Goal: Task Accomplishment & Management: Complete application form

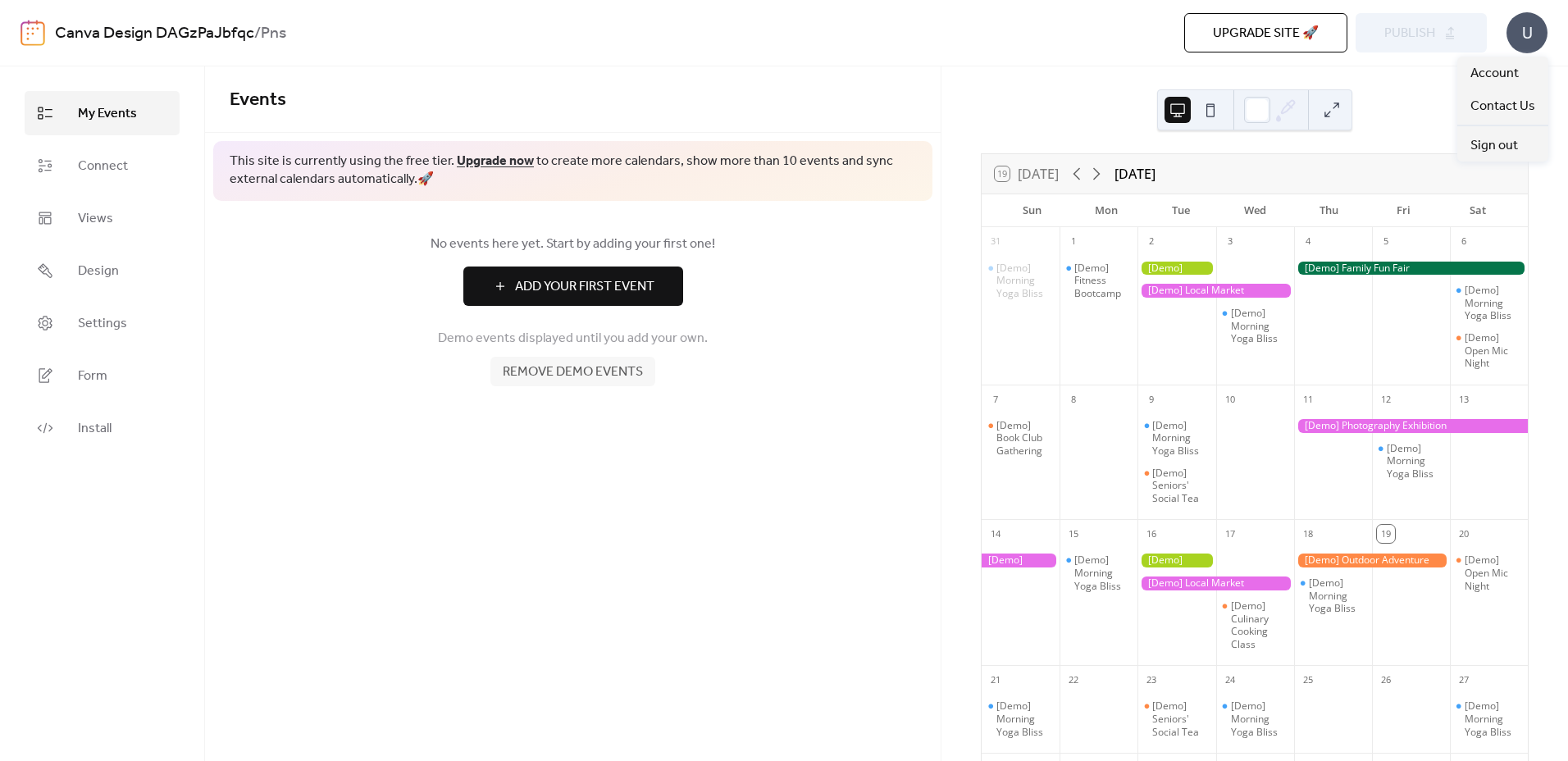
click at [1528, 34] on div "U" at bounding box center [1528, 33] width 41 height 41
drag, startPoint x: 1188, startPoint y: 267, endPoint x: 1175, endPoint y: 268, distance: 13.0
click at [1175, 268] on div at bounding box center [1176, 268] width 78 height 14
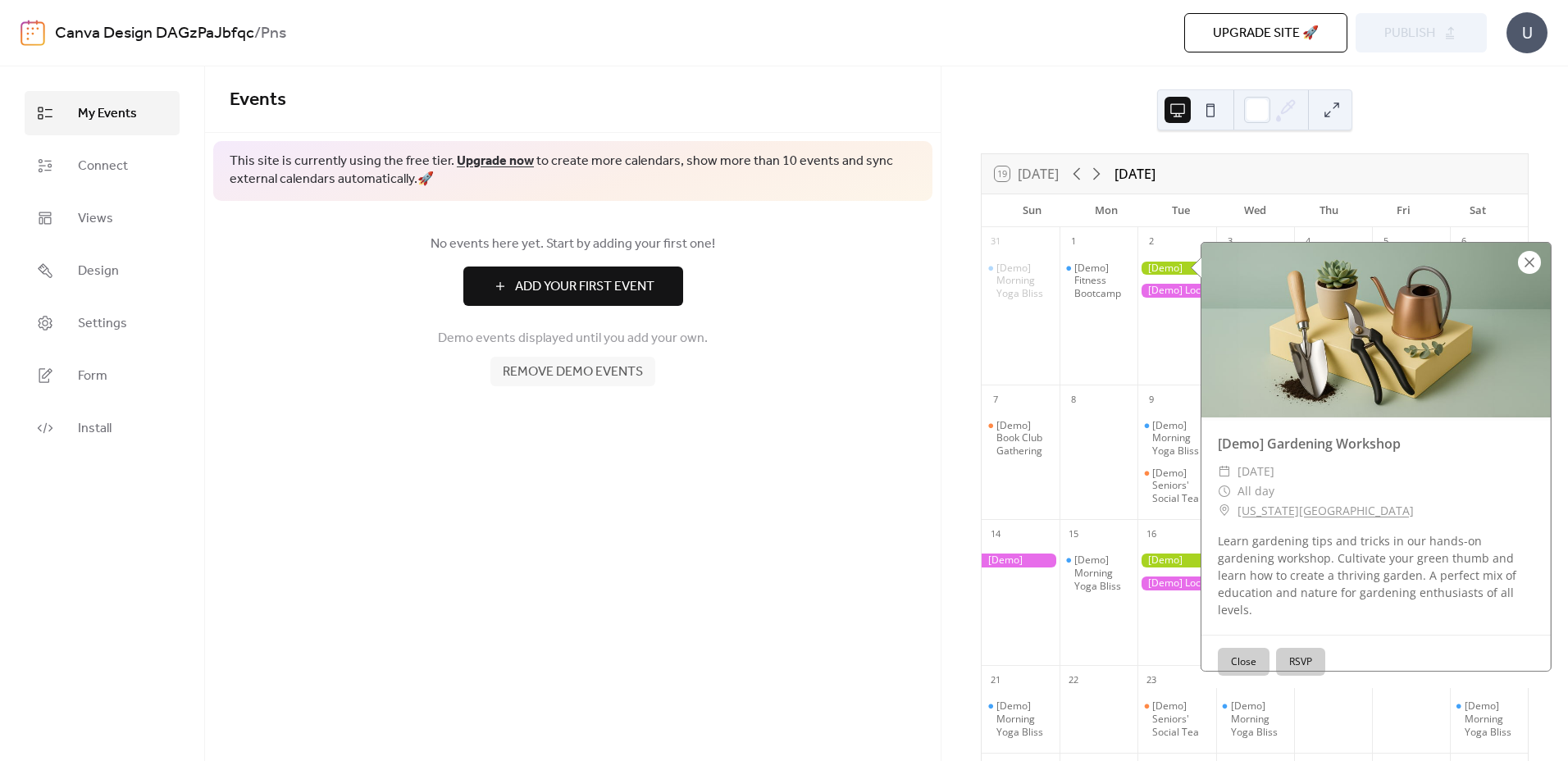
click at [1530, 263] on div at bounding box center [1530, 262] width 23 height 23
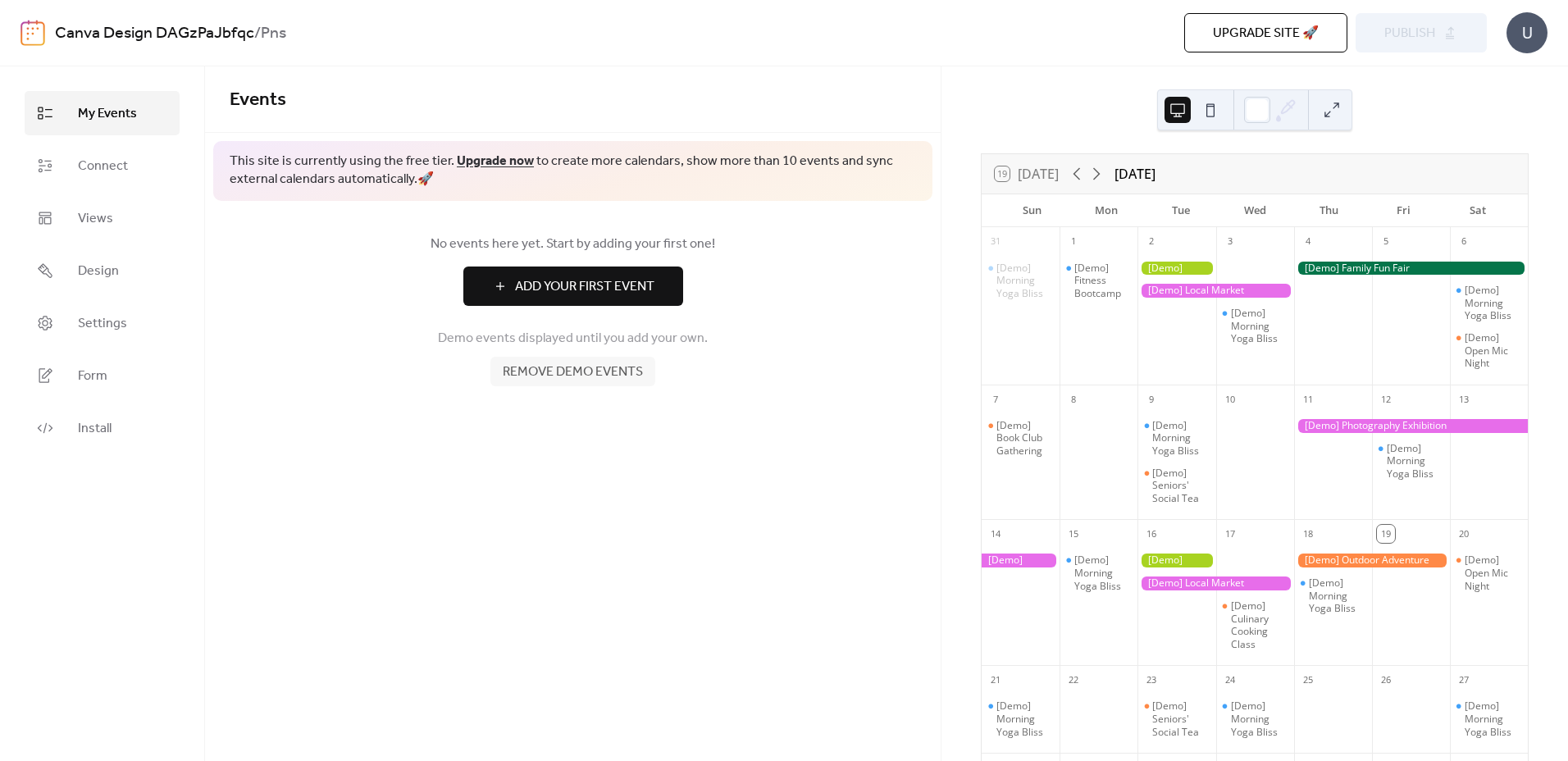
click at [618, 375] on span "Remove demo events" at bounding box center [573, 372] width 140 height 20
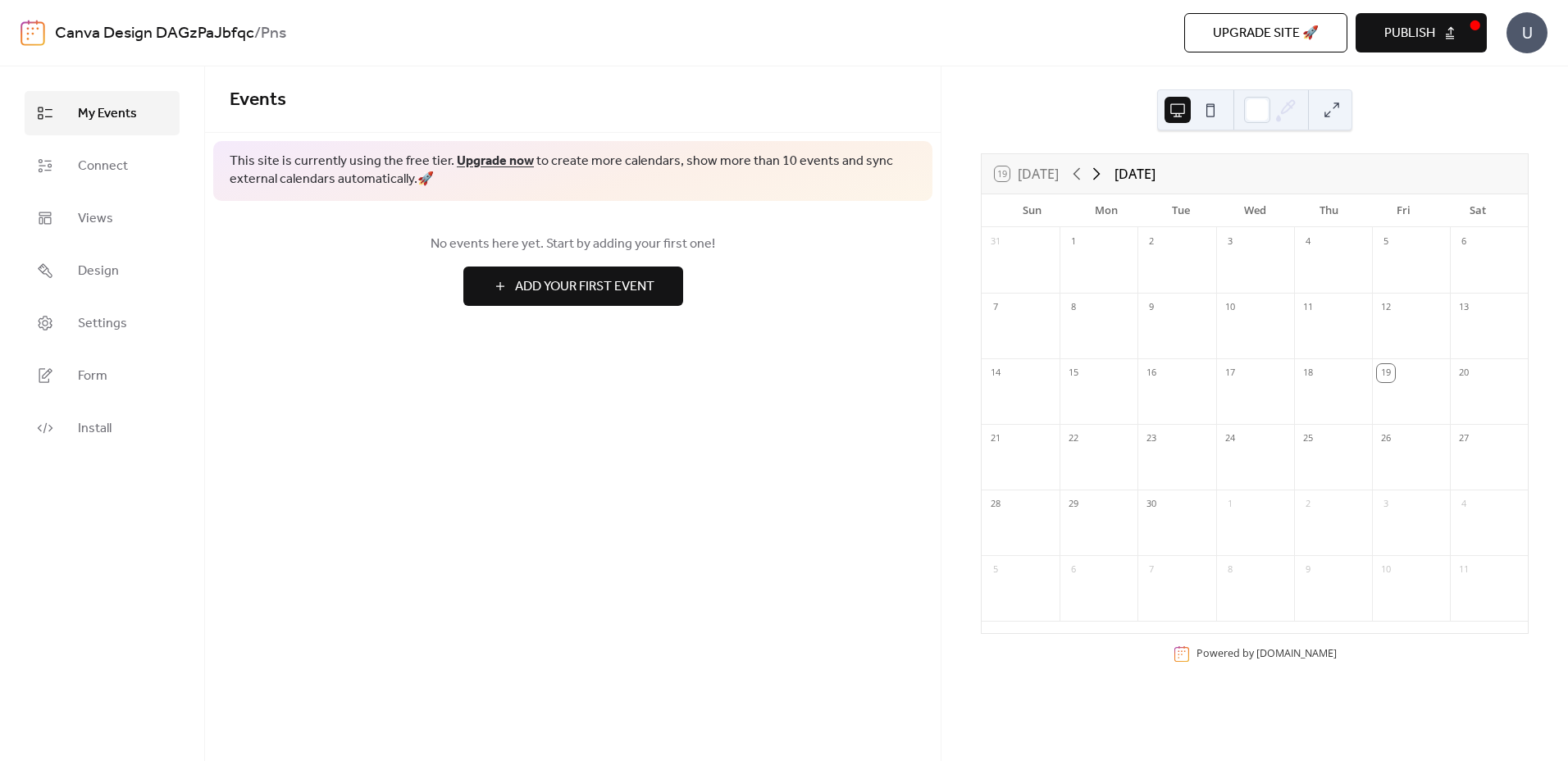
click at [1100, 174] on icon at bounding box center [1098, 174] width 8 height 12
click at [591, 289] on span "Add Your First Event" at bounding box center [585, 286] width 140 height 20
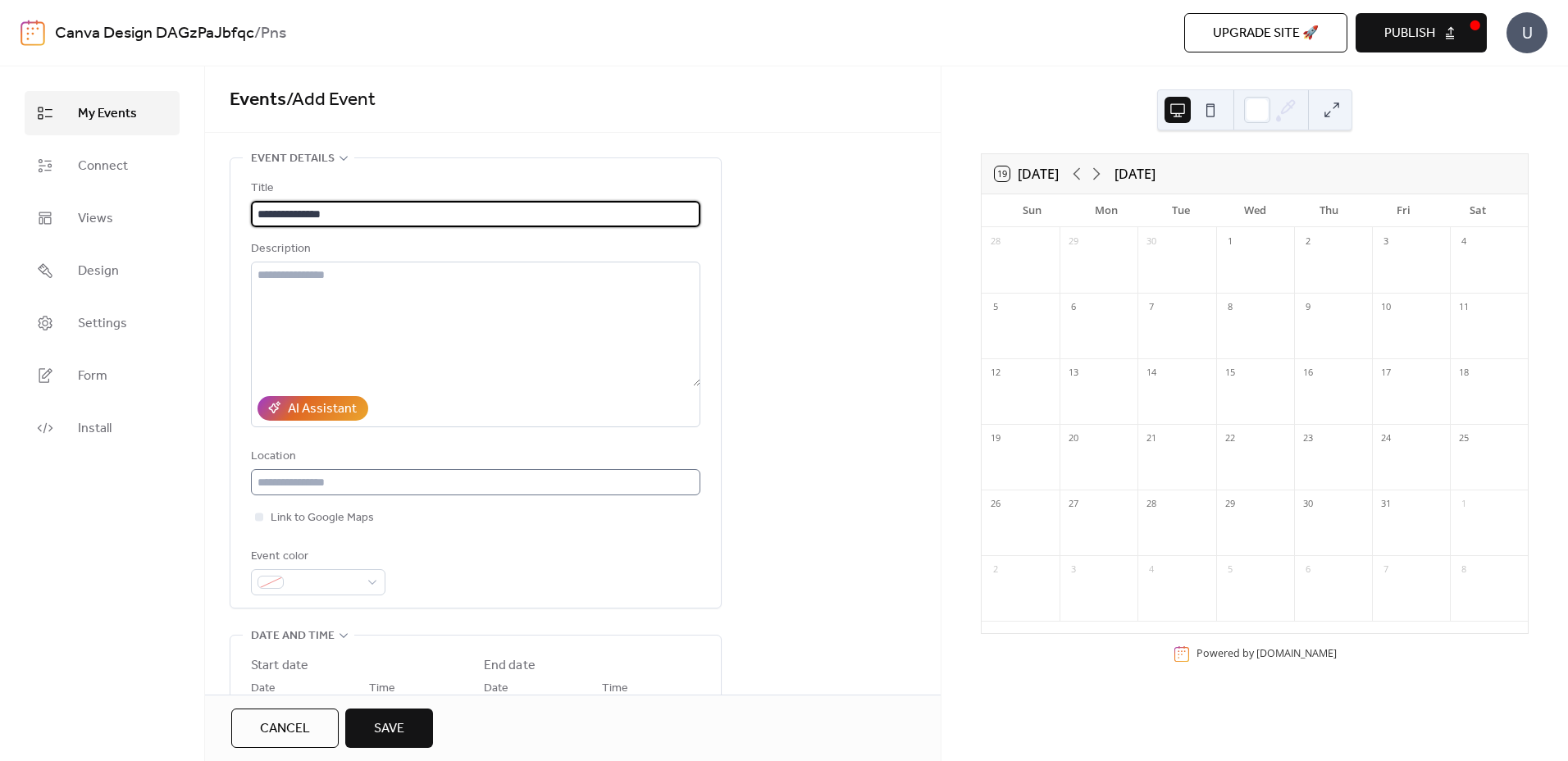
type input "**********"
click at [382, 481] on input "text" at bounding box center [475, 482] width 450 height 26
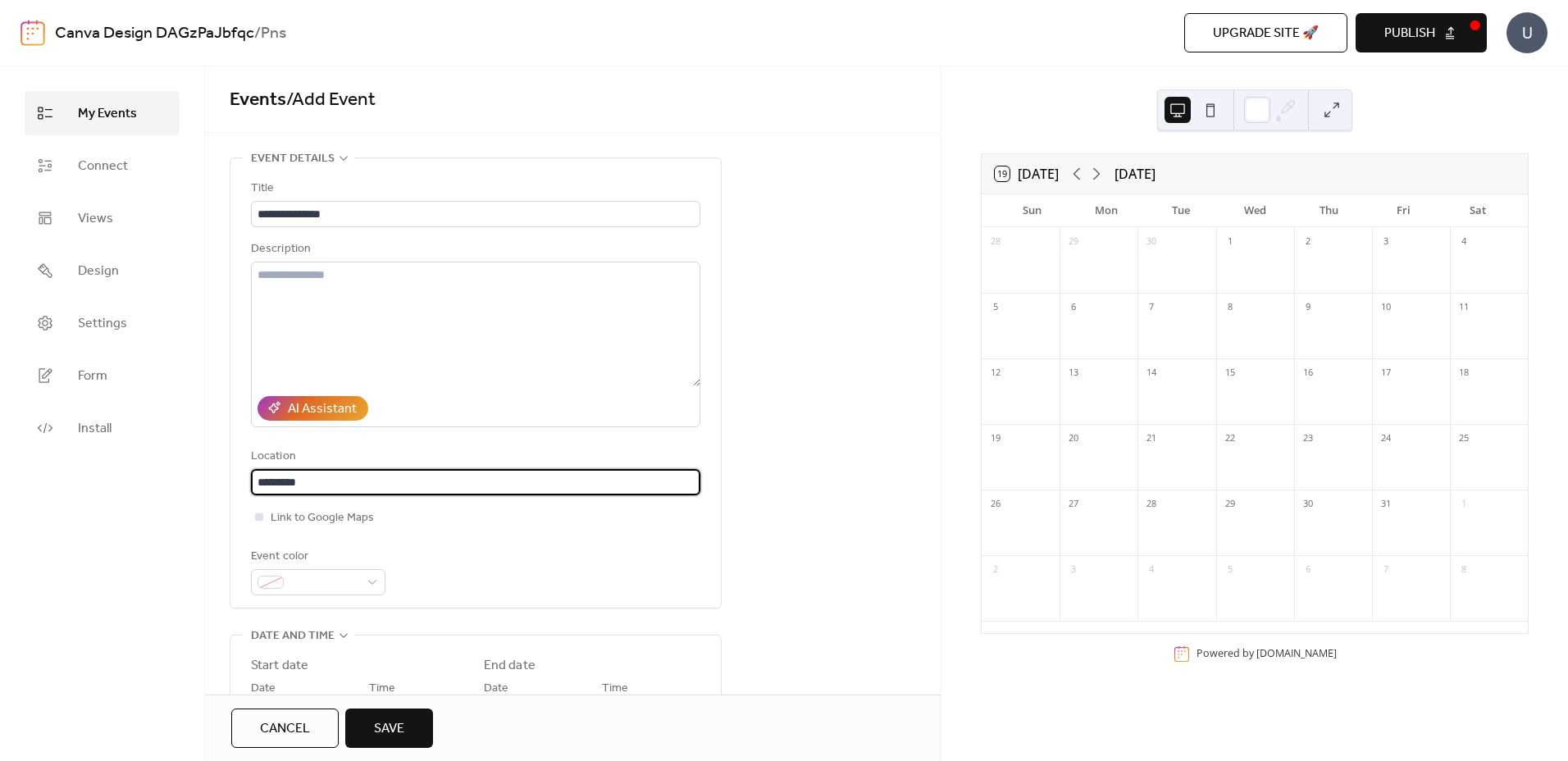
type input "*********"
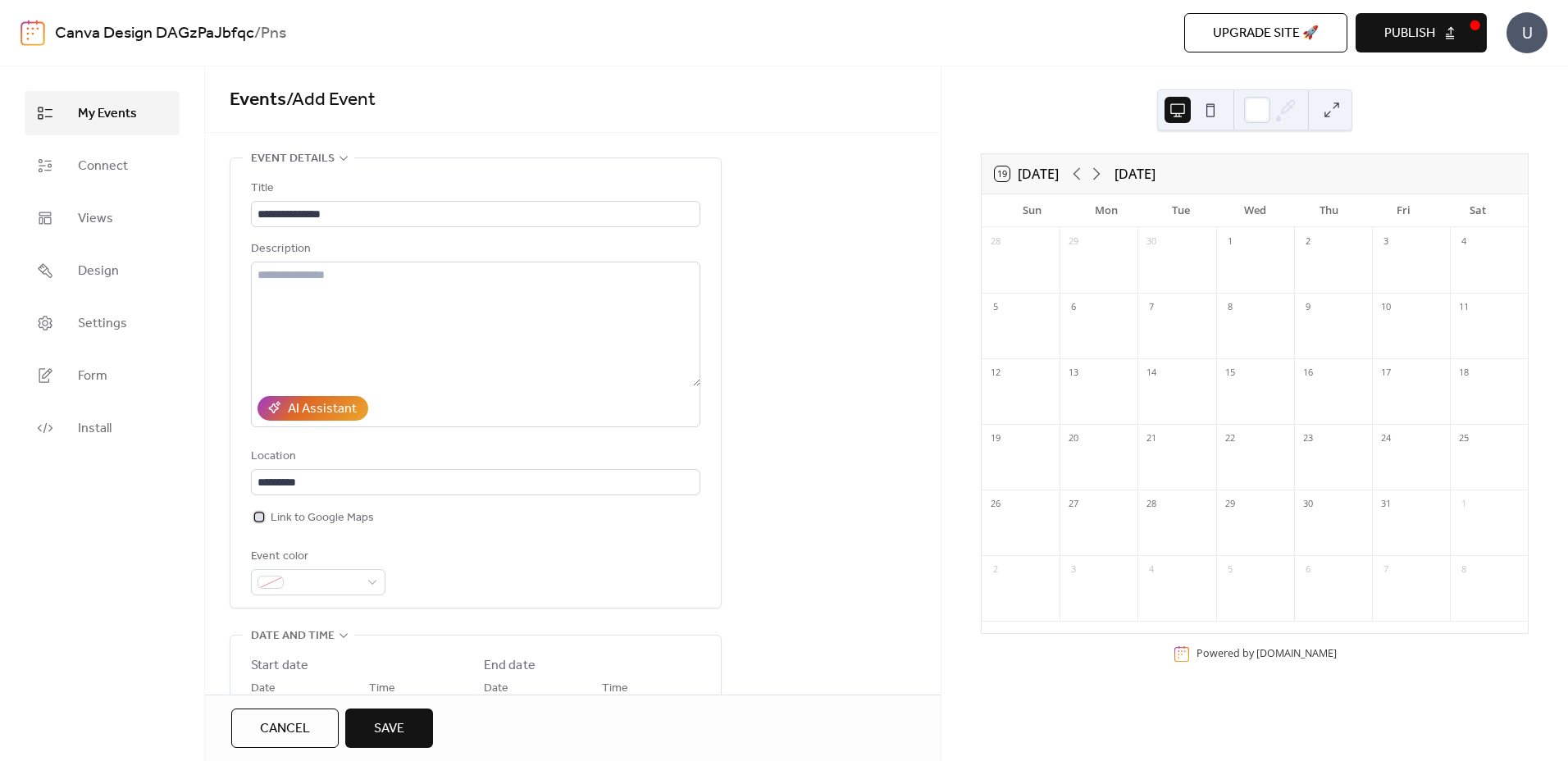
click at [256, 520] on div at bounding box center [259, 516] width 8 height 8
click at [373, 576] on div at bounding box center [317, 582] width 134 height 26
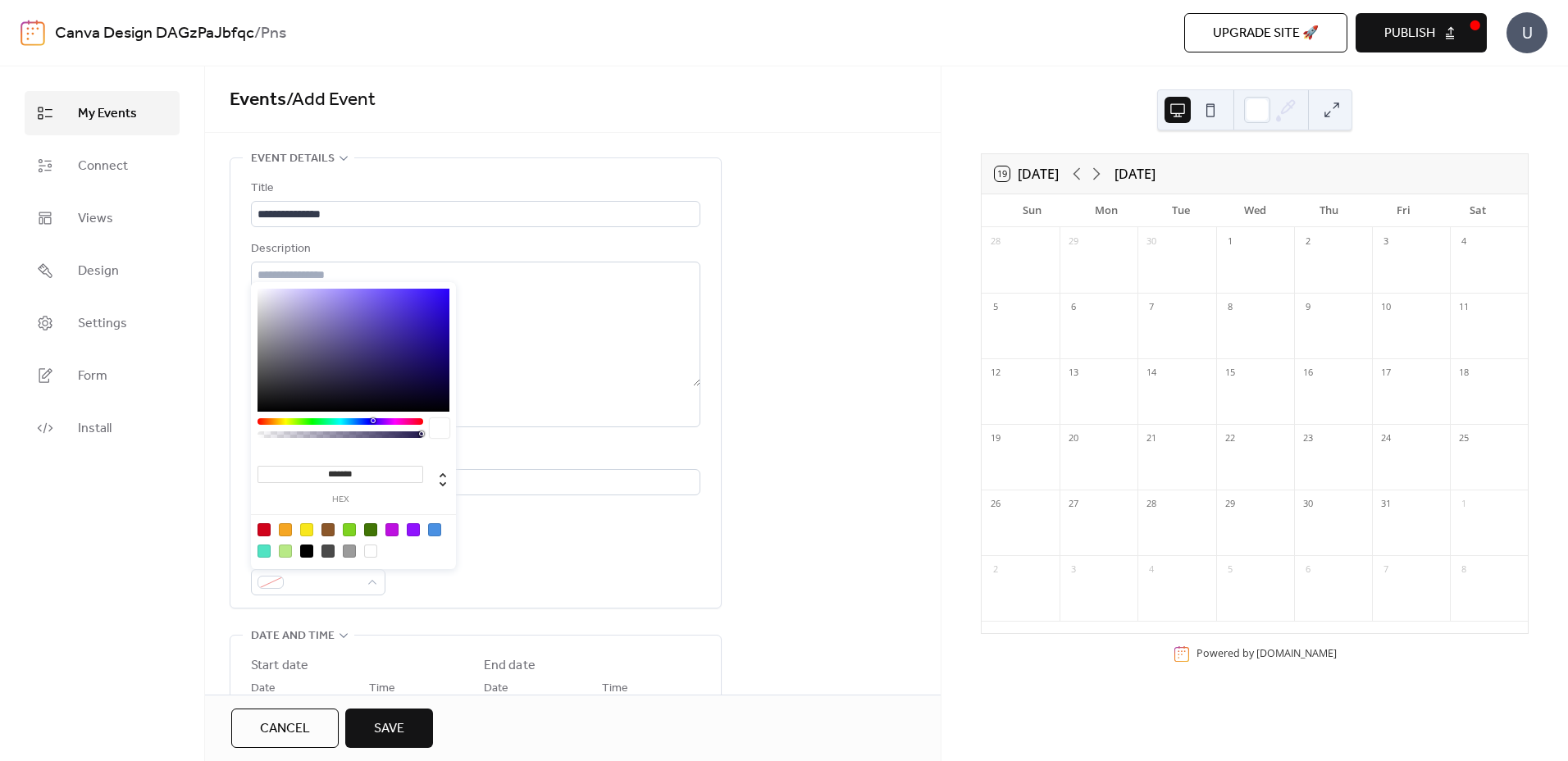
click at [429, 528] on div at bounding box center [435, 529] width 13 height 13
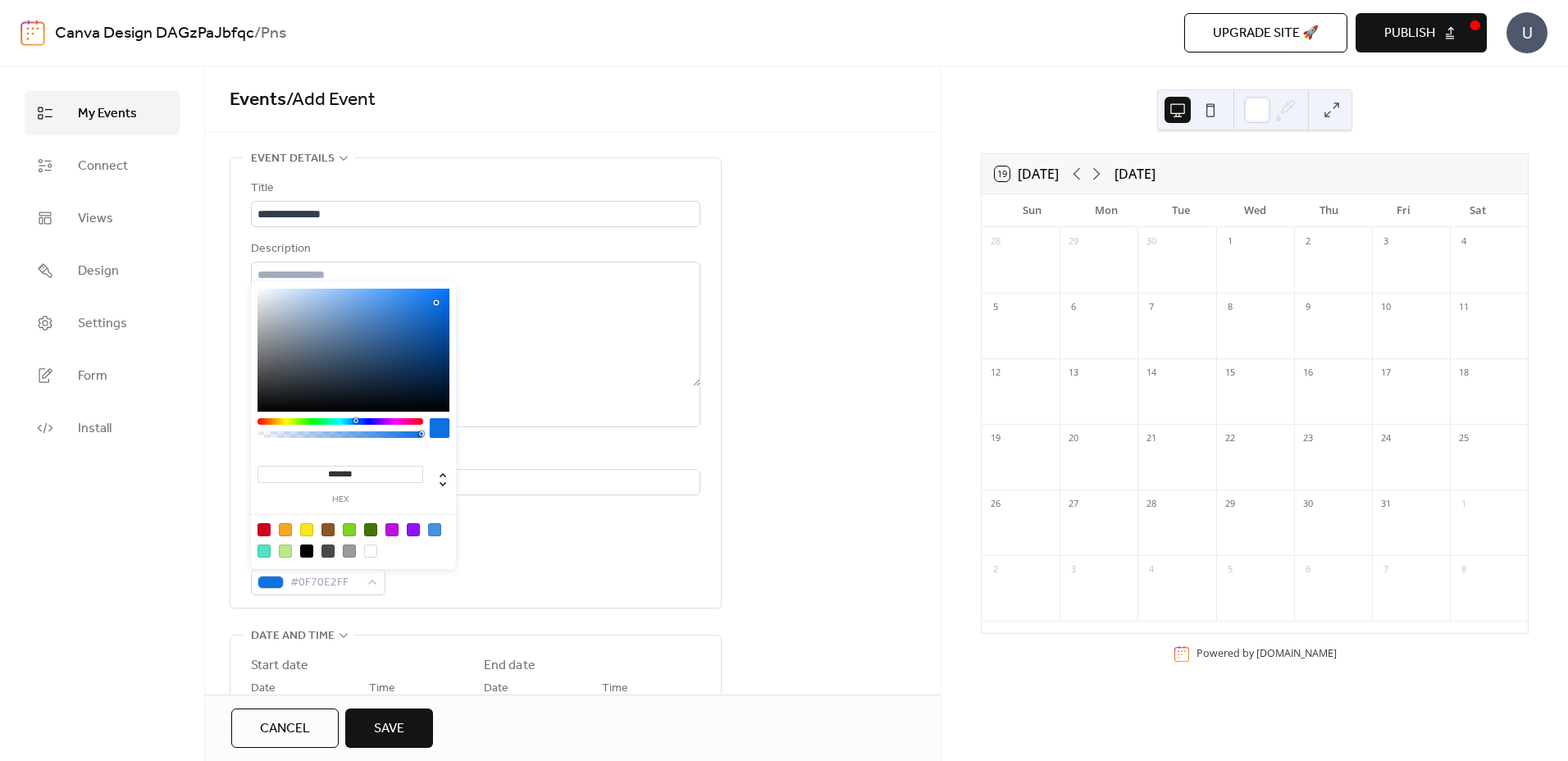
type input "*******"
drag, startPoint x: 386, startPoint y: 301, endPoint x: 438, endPoint y: 300, distance: 52.0
click at [438, 300] on div at bounding box center [438, 299] width 3 height 3
click at [515, 558] on div "Event color #0E71E7FF" at bounding box center [475, 571] width 450 height 49
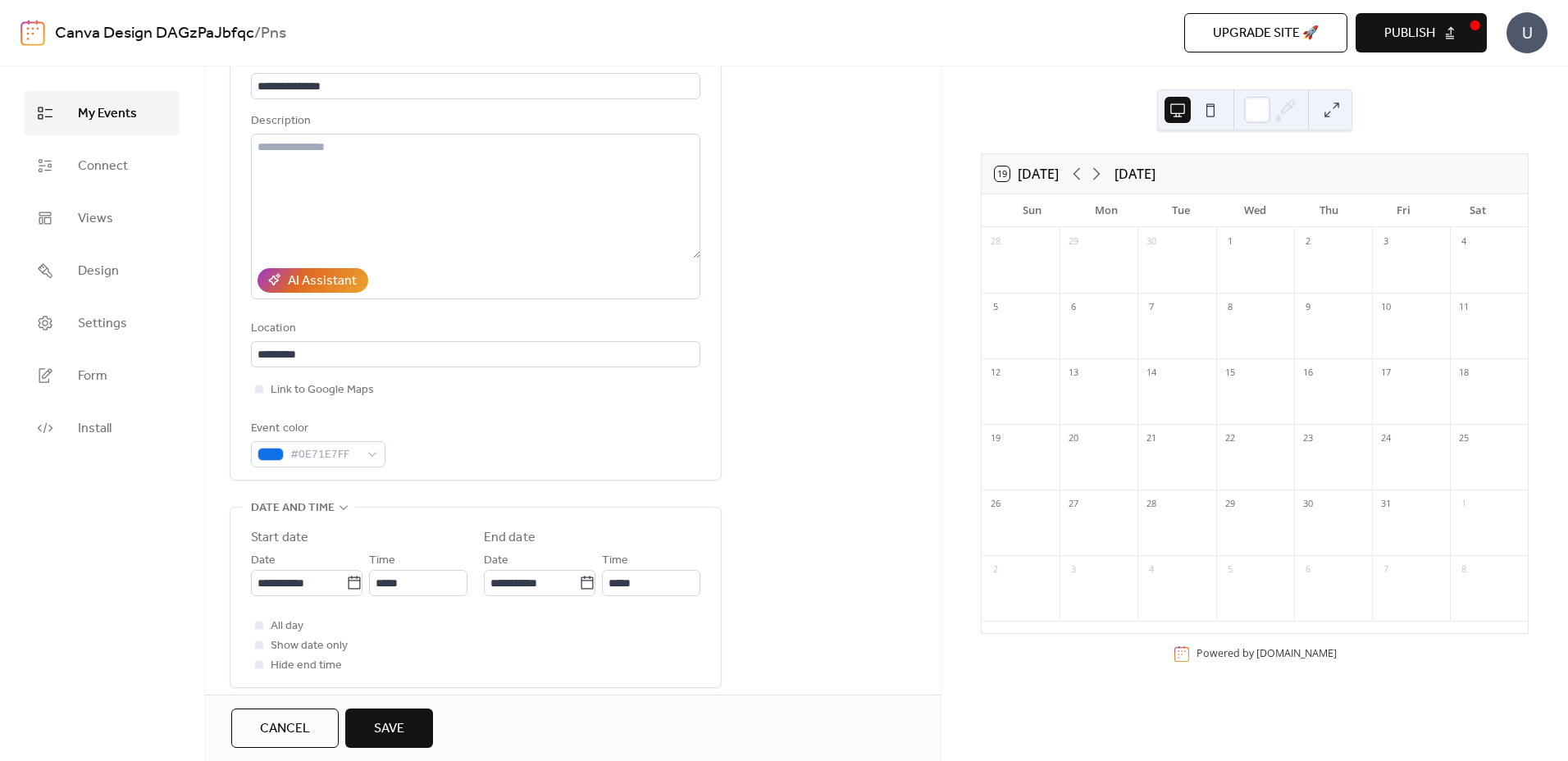
scroll to position [164, 0]
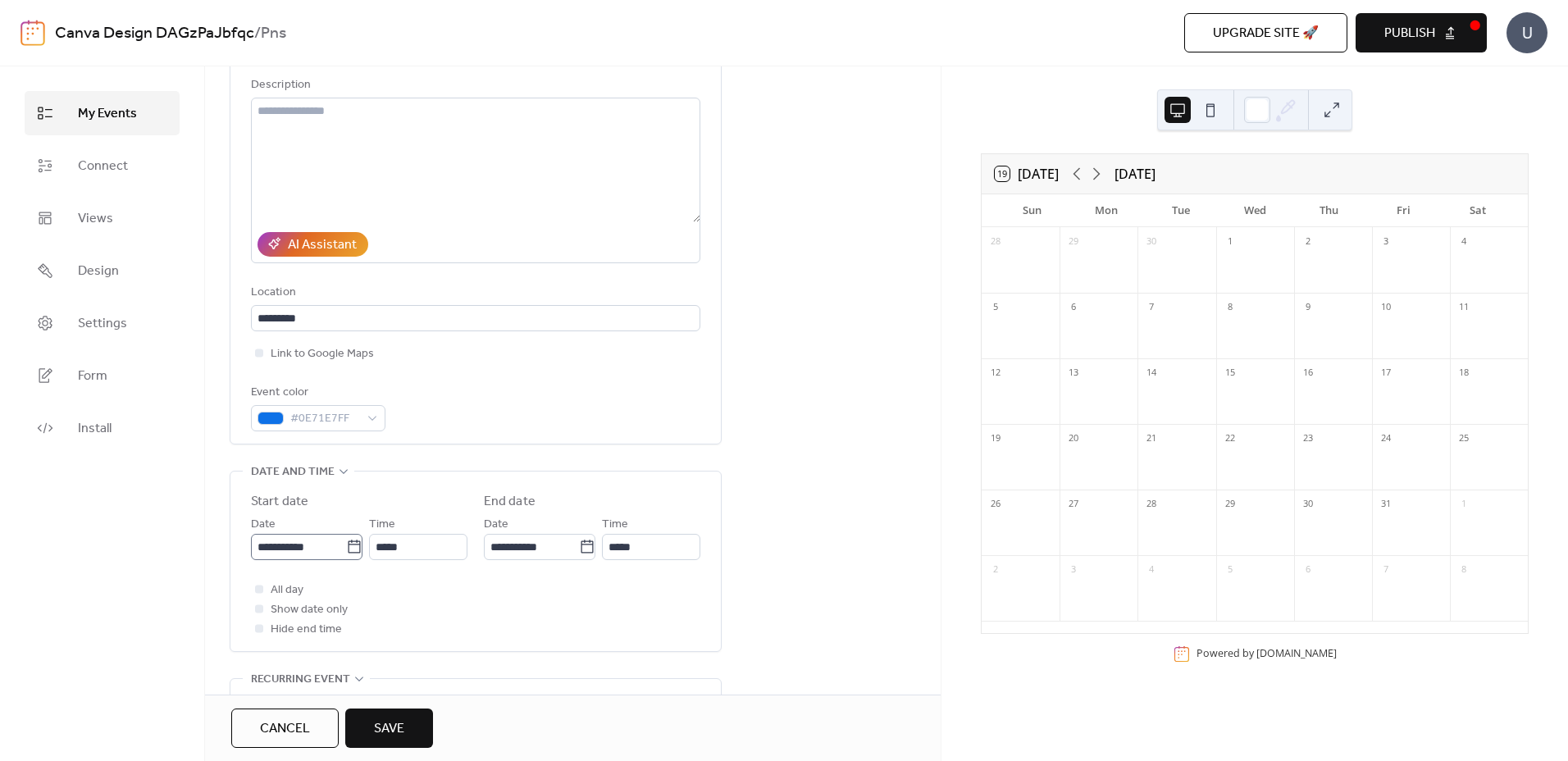
click at [347, 547] on icon at bounding box center [354, 546] width 16 height 16
click at [346, 547] on input "**********" at bounding box center [298, 547] width 95 height 26
click at [294, 483] on td "29" at bounding box center [298, 485] width 26 height 27
type input "**********"
click at [582, 548] on icon at bounding box center [587, 546] width 16 height 16
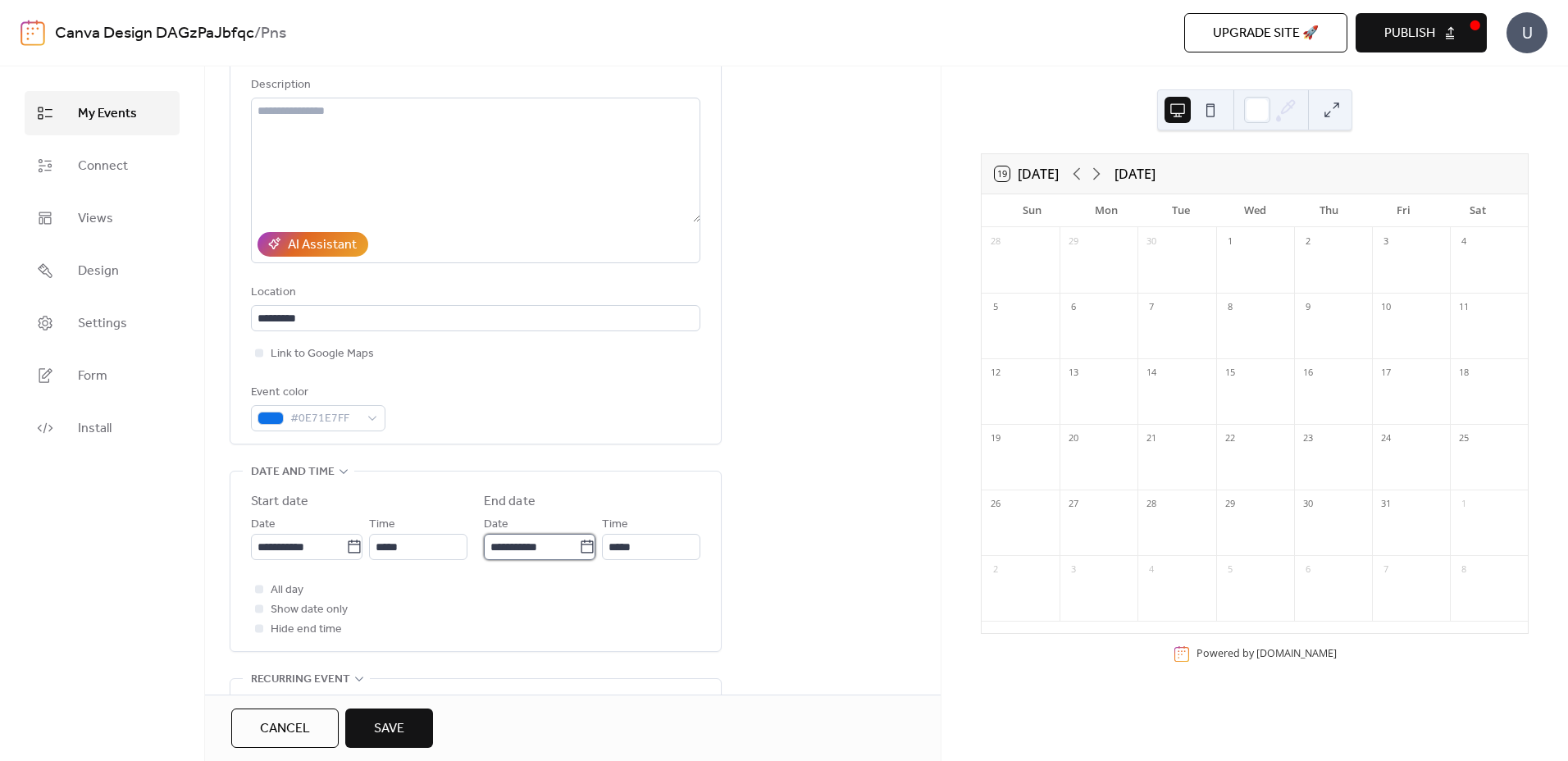
click at [579, 548] on input "**********" at bounding box center [530, 547] width 95 height 26
click at [612, 484] on td "2" at bounding box center [614, 485] width 26 height 27
type input "**********"
click at [263, 588] on div at bounding box center [259, 588] width 8 height 8
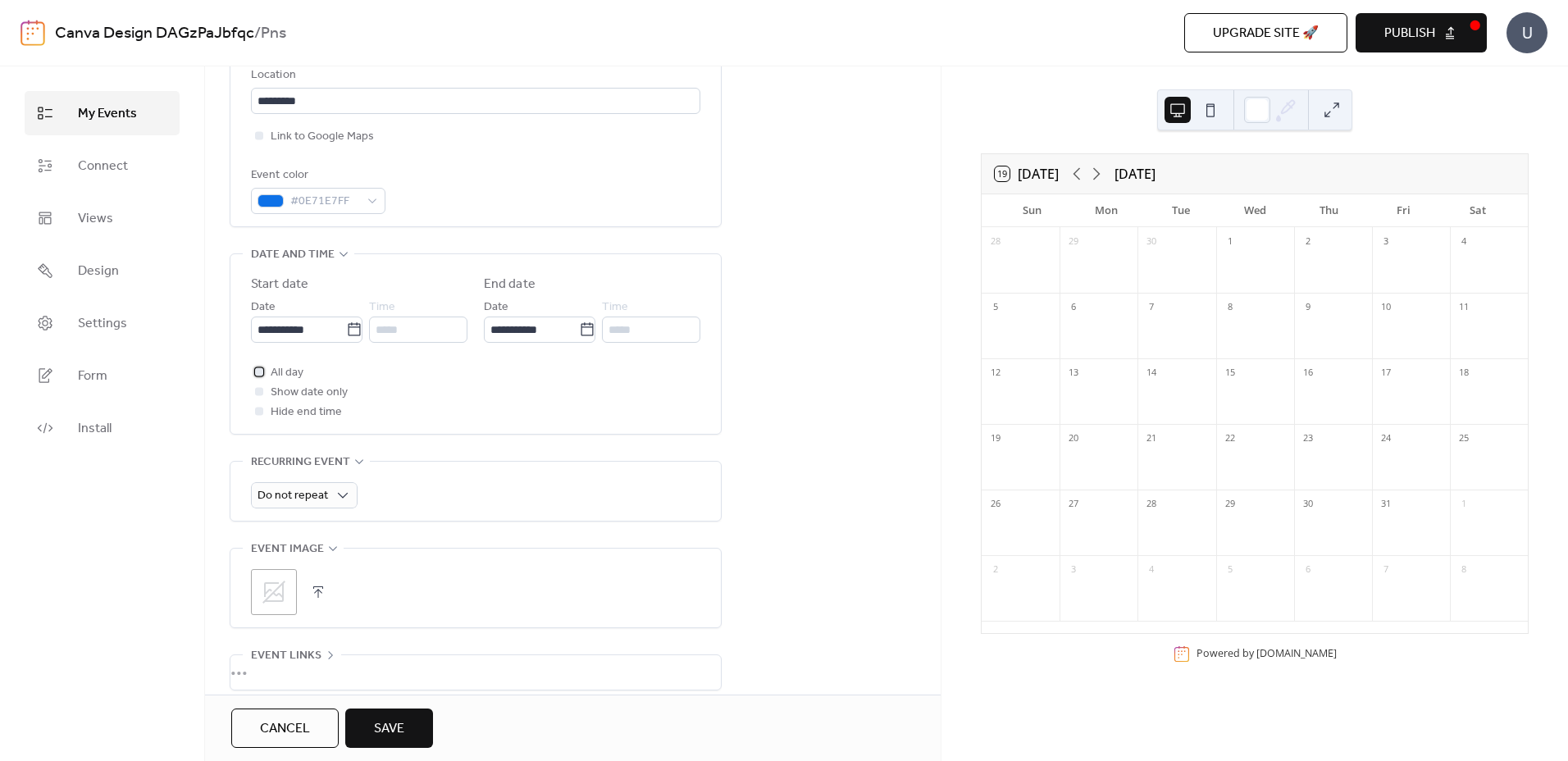
scroll to position [410, 0]
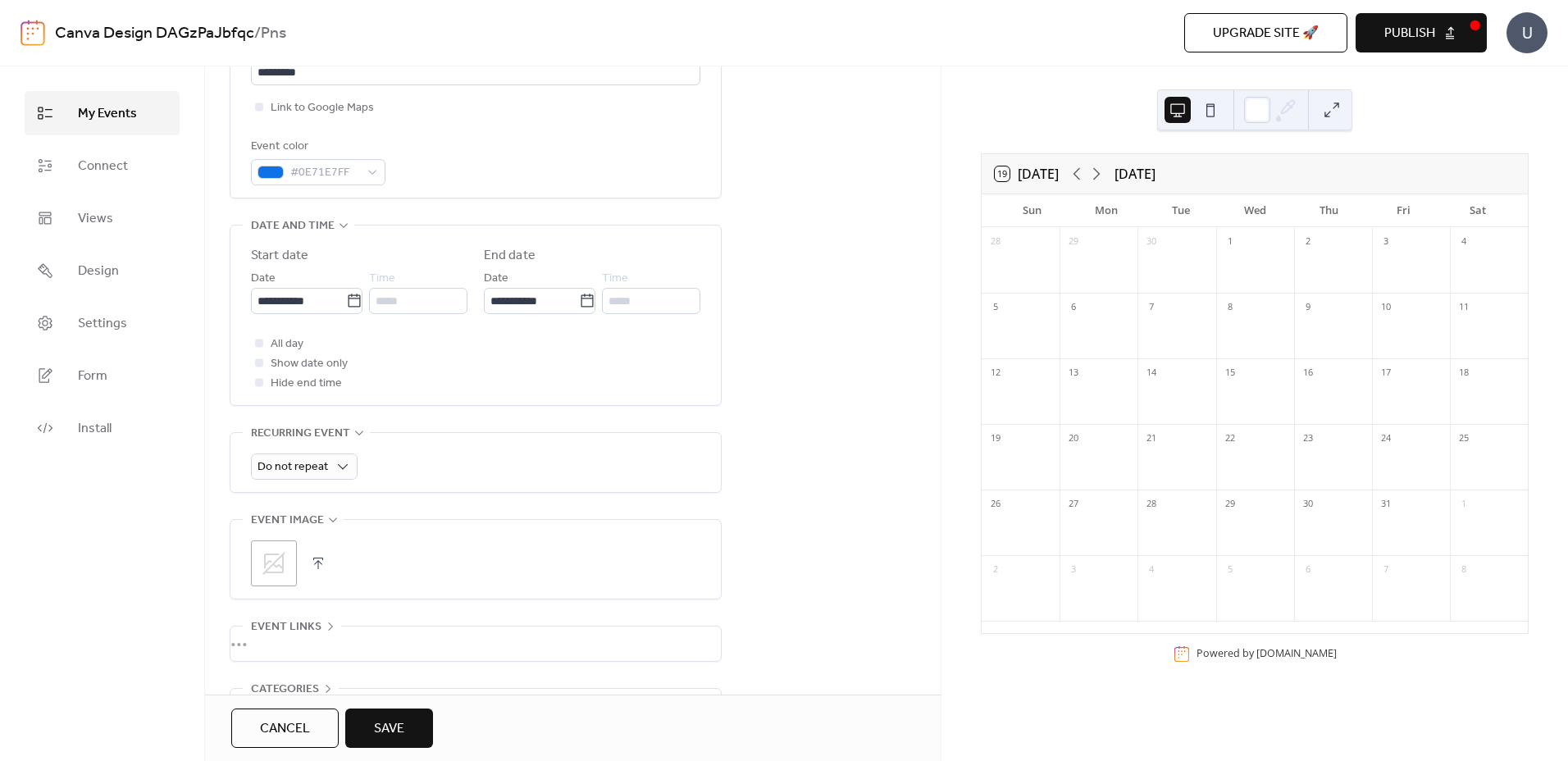
click at [263, 569] on icon at bounding box center [274, 563] width 26 height 26
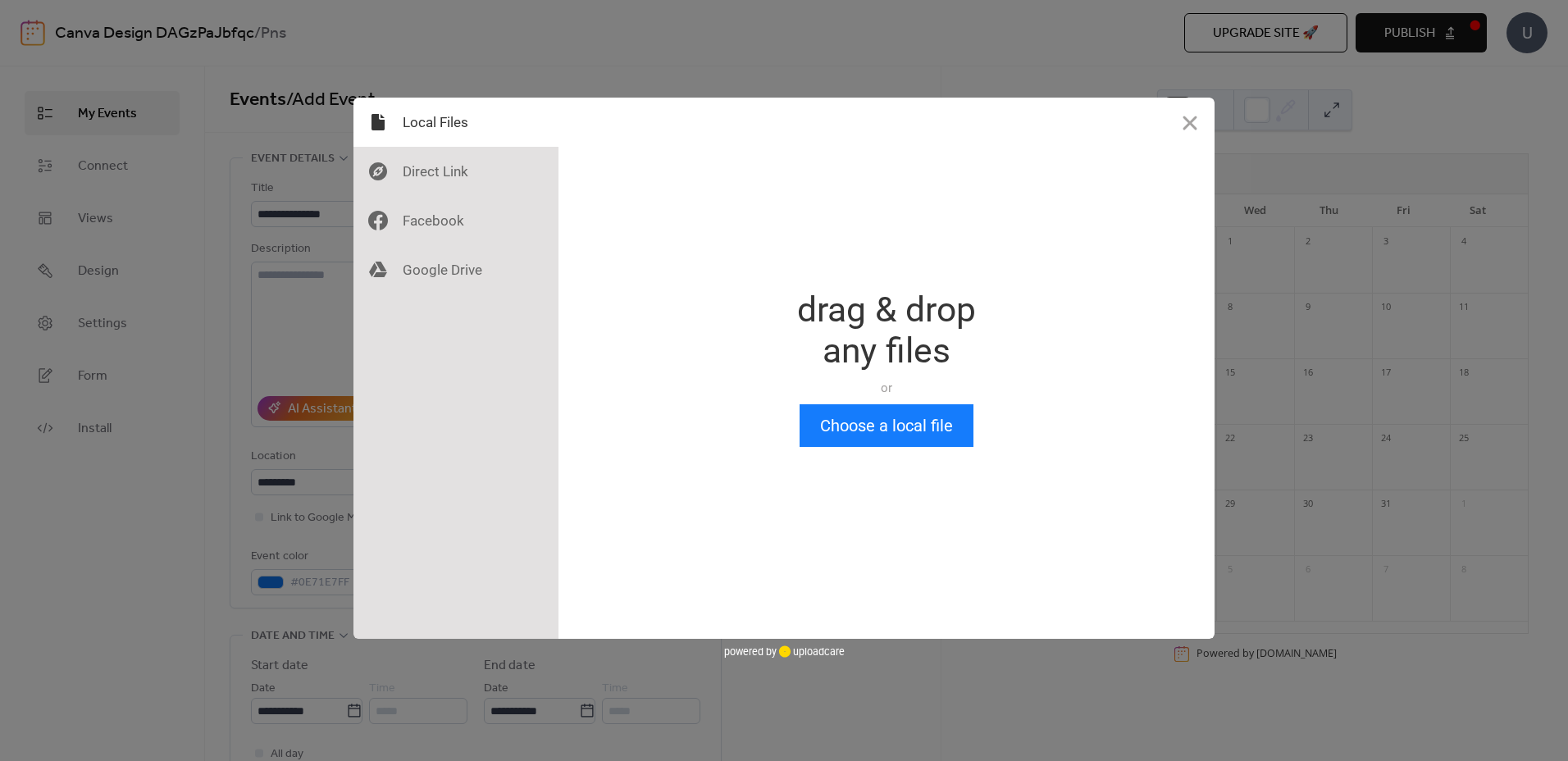
scroll to position [0, 0]
click at [866, 429] on button "Choose a local file" at bounding box center [886, 425] width 174 height 42
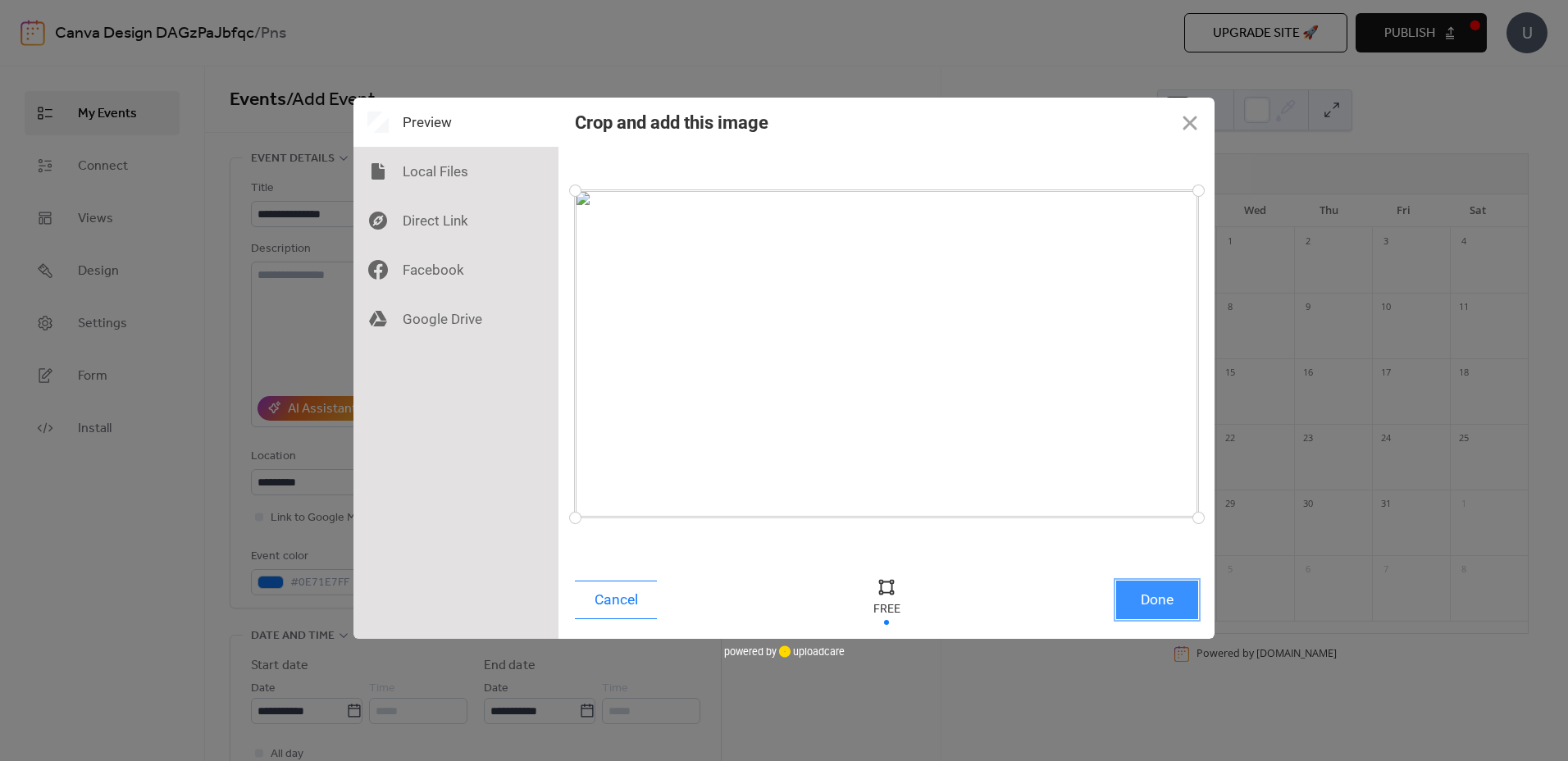
click at [1165, 599] on button "Done" at bounding box center [1157, 600] width 82 height 38
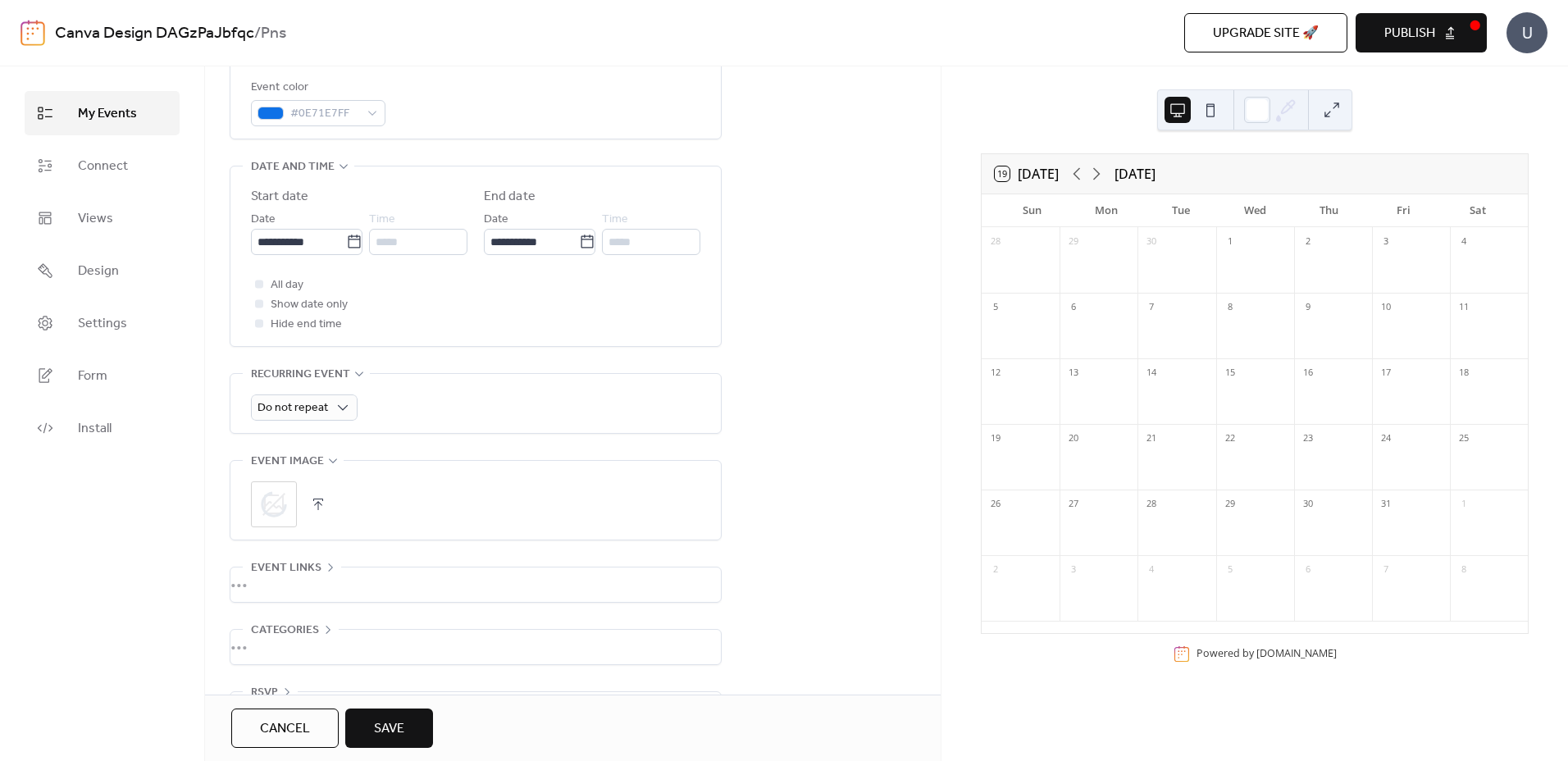
scroll to position [492, 0]
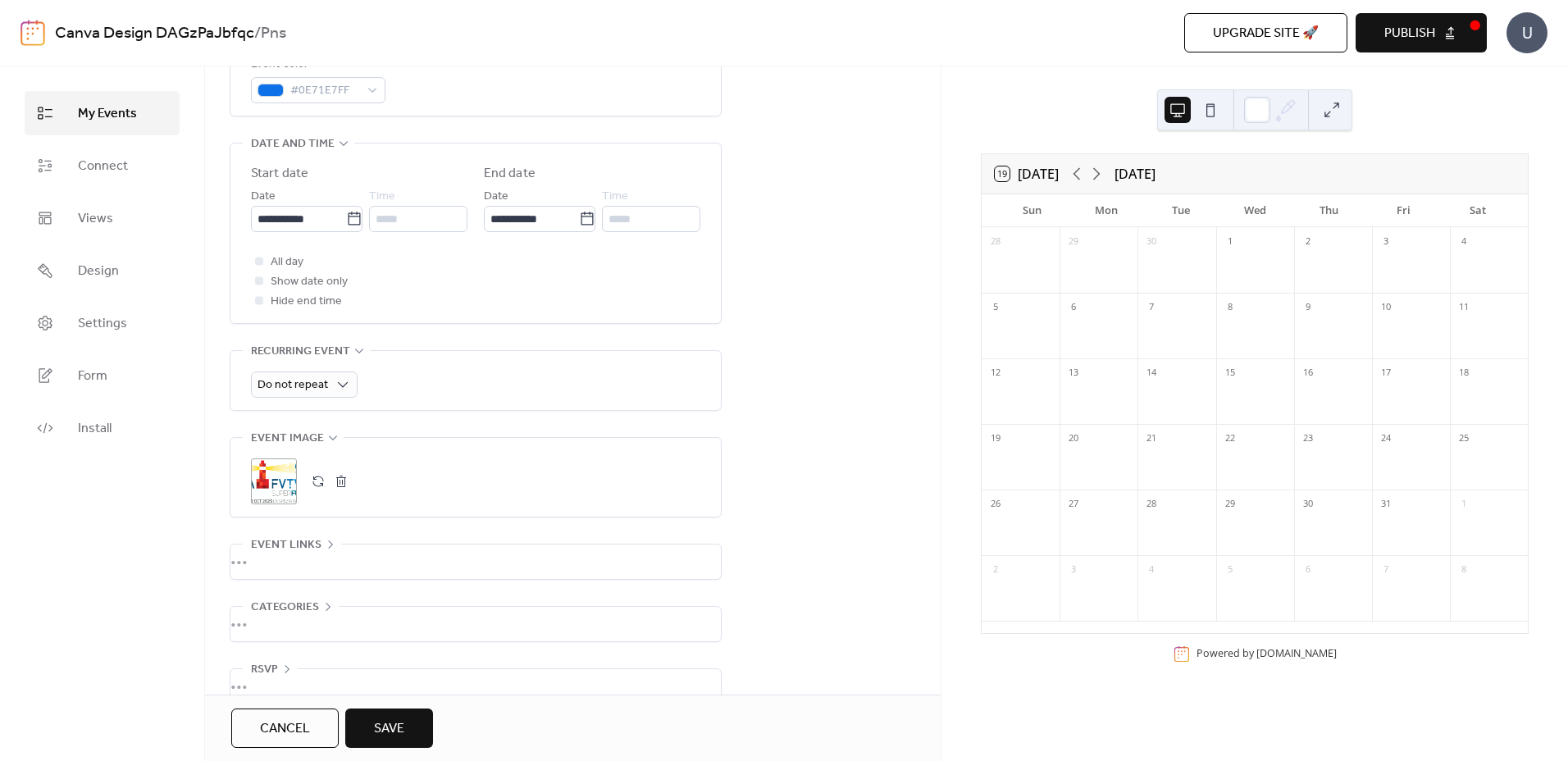
click at [411, 730] on button "Save" at bounding box center [389, 728] width 87 height 39
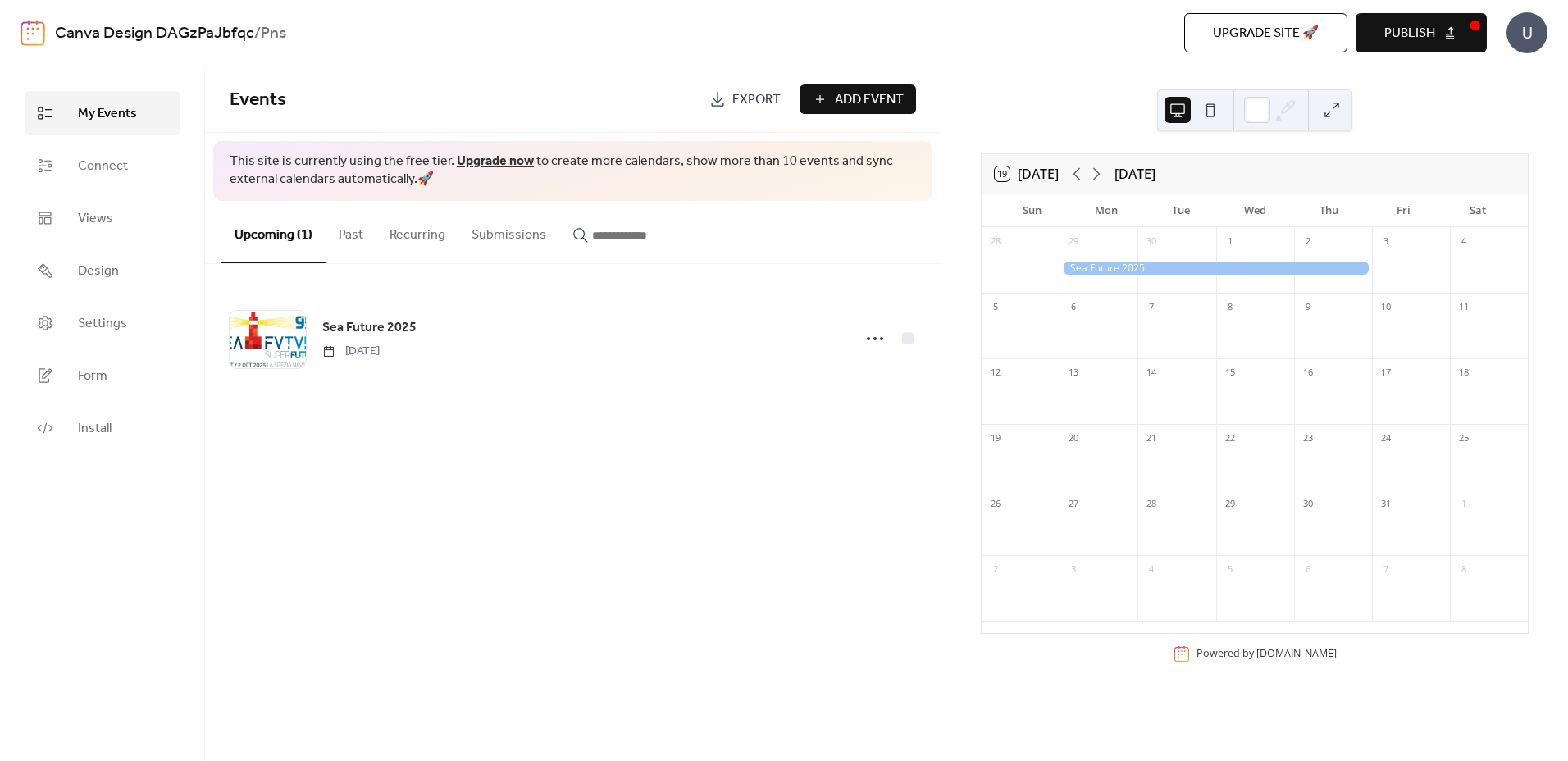
click at [853, 91] on span "Add Event" at bounding box center [869, 99] width 69 height 20
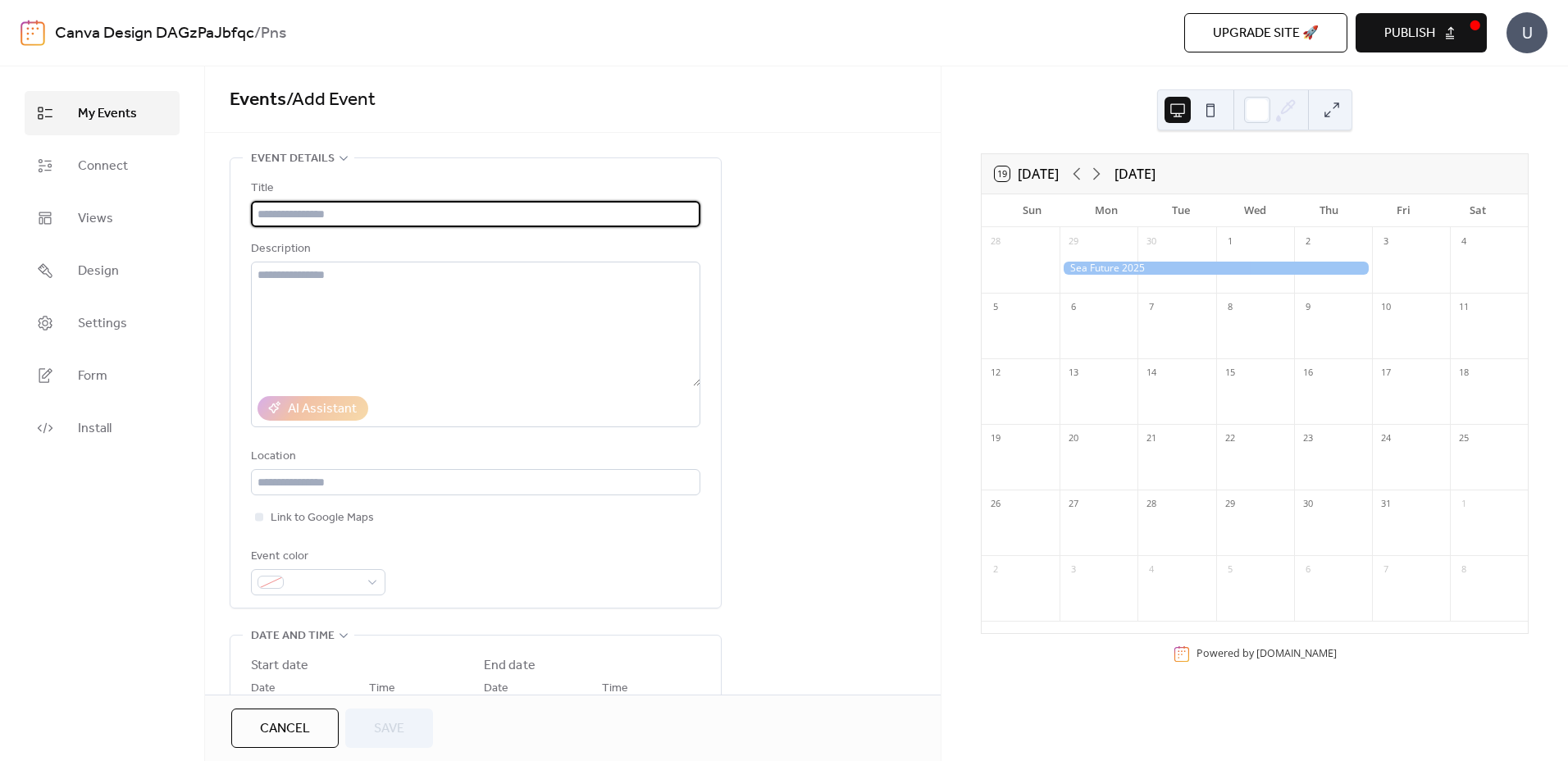
click at [346, 212] on input "text" at bounding box center [475, 214] width 450 height 26
type input "**********"
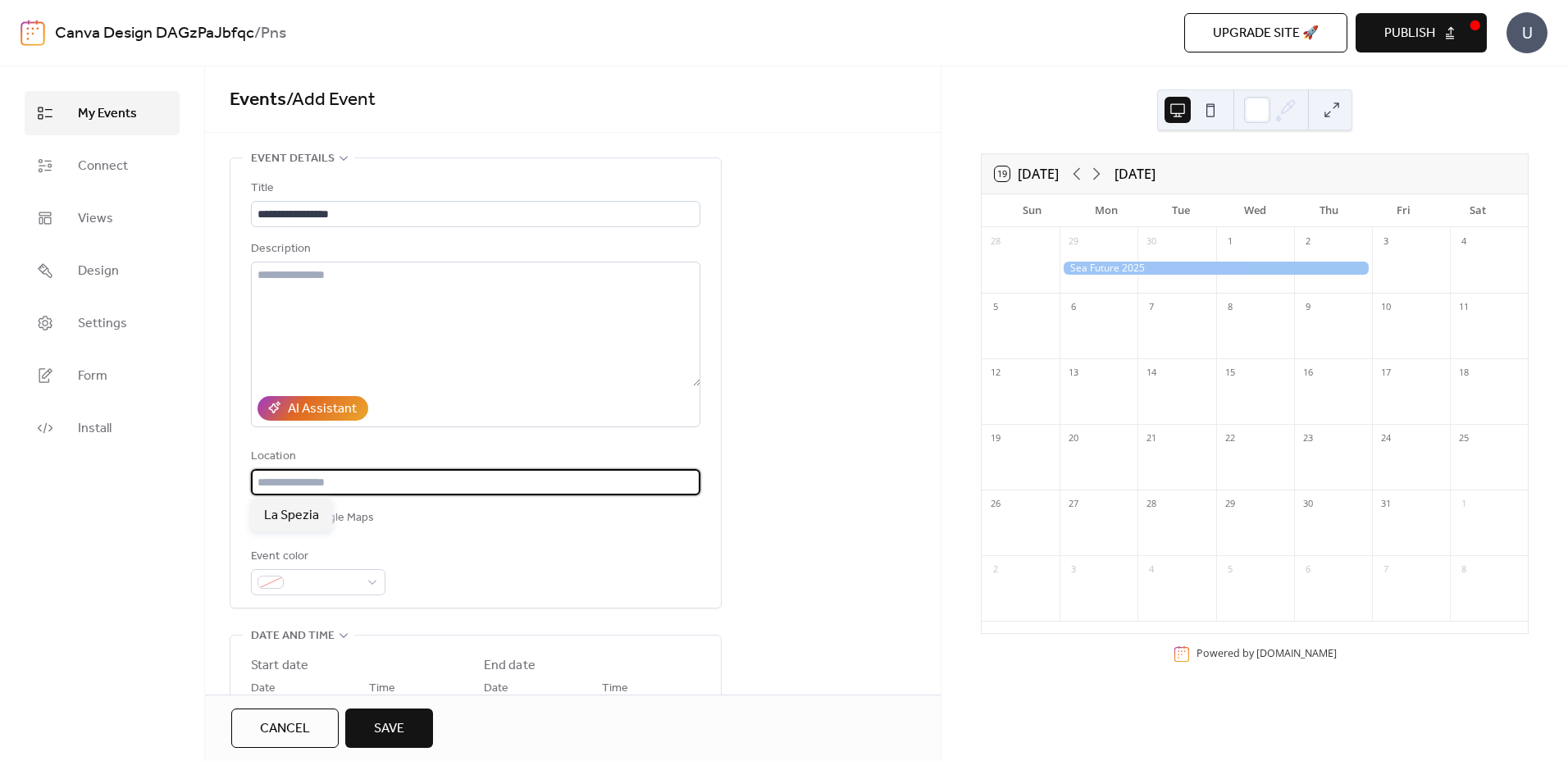
click at [363, 483] on input "text" at bounding box center [475, 482] width 450 height 26
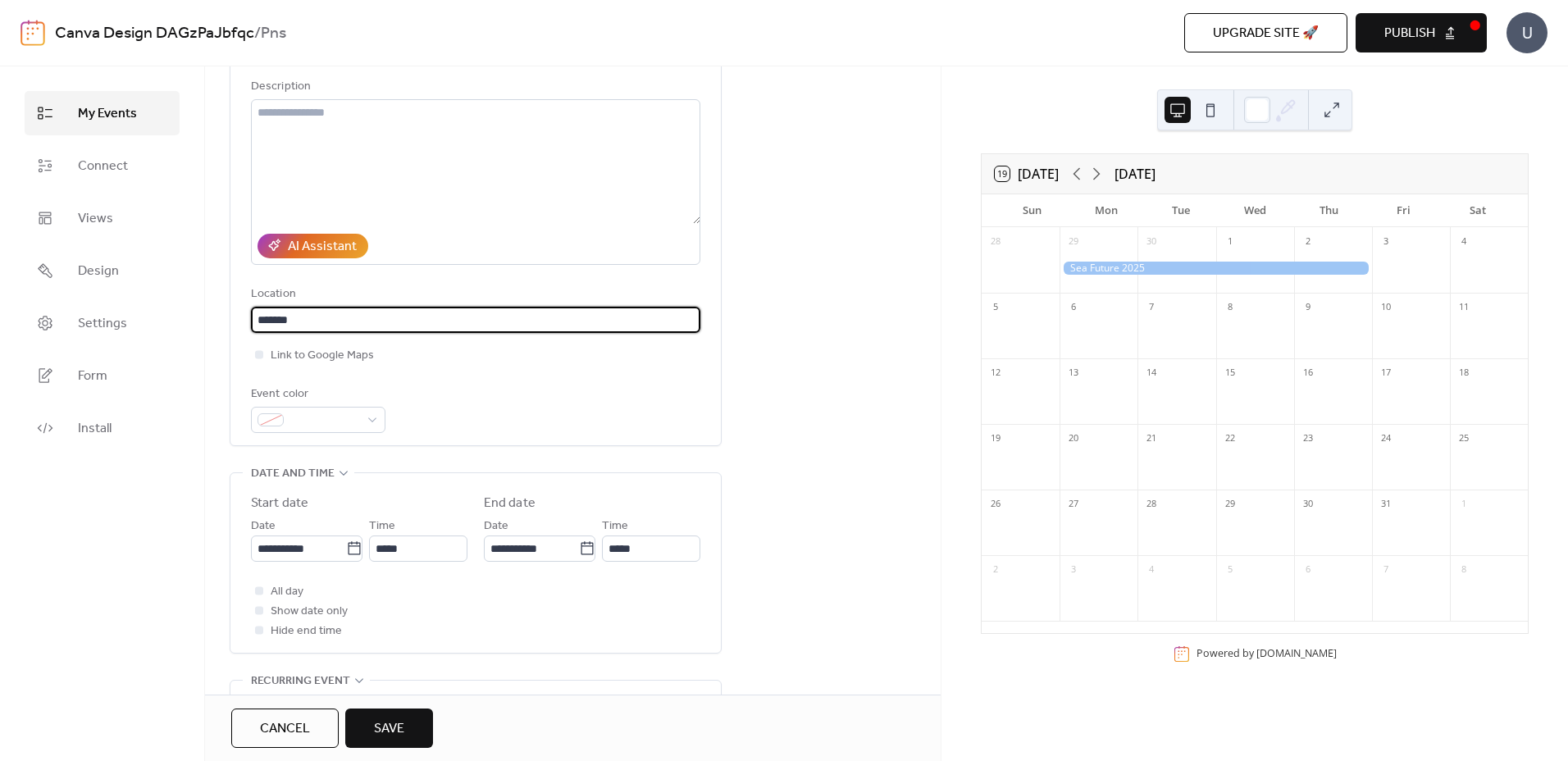
scroll to position [164, 0]
type input "*******"
click at [346, 548] on icon at bounding box center [354, 546] width 16 height 16
click at [341, 548] on input "**********" at bounding box center [298, 547] width 95 height 26
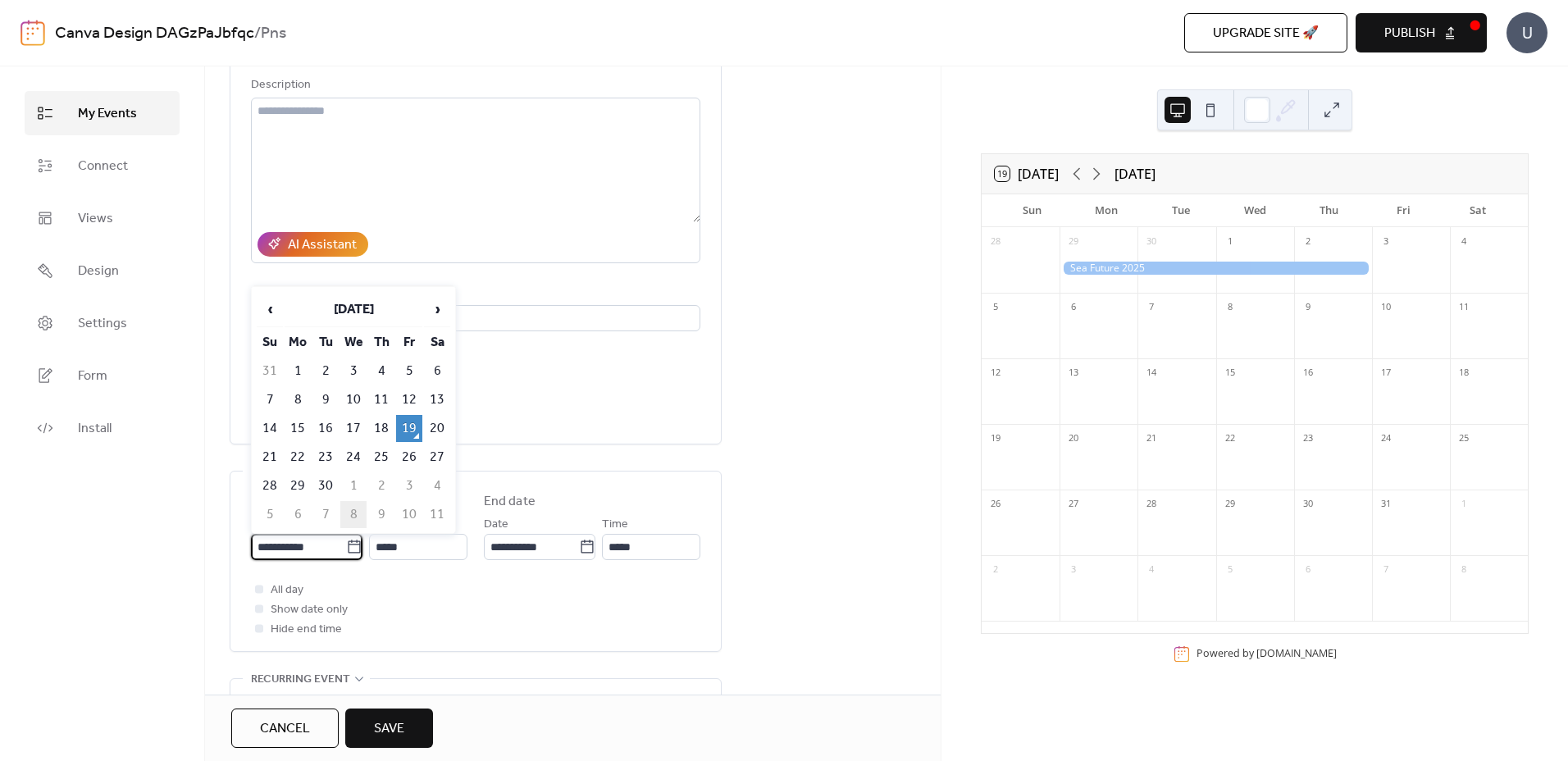
click at [360, 512] on td "8" at bounding box center [354, 514] width 26 height 27
type input "**********"
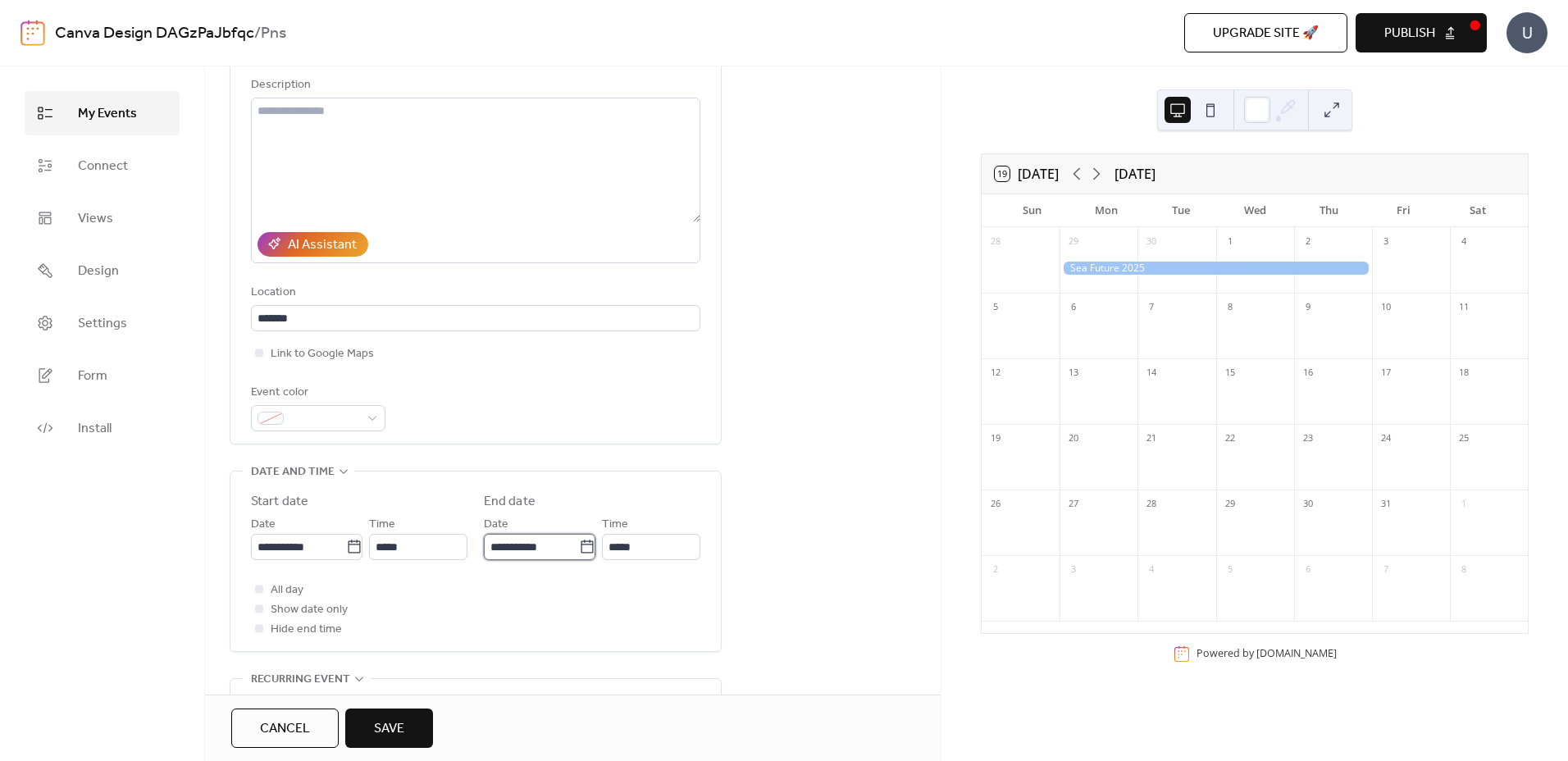
click at [539, 553] on input "**********" at bounding box center [530, 547] width 95 height 26
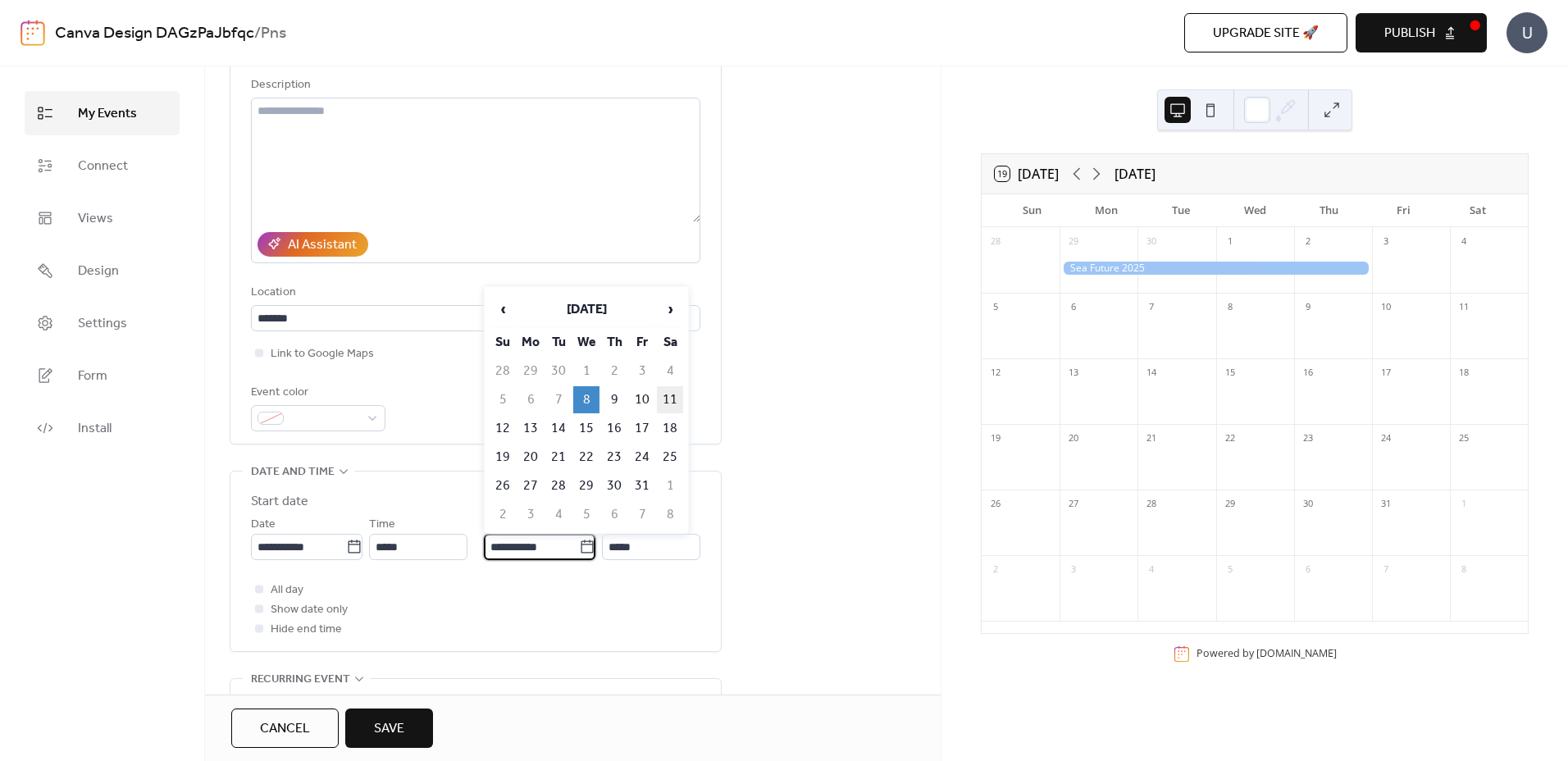
click at [665, 395] on td "11" at bounding box center [670, 399] width 26 height 27
type input "**********"
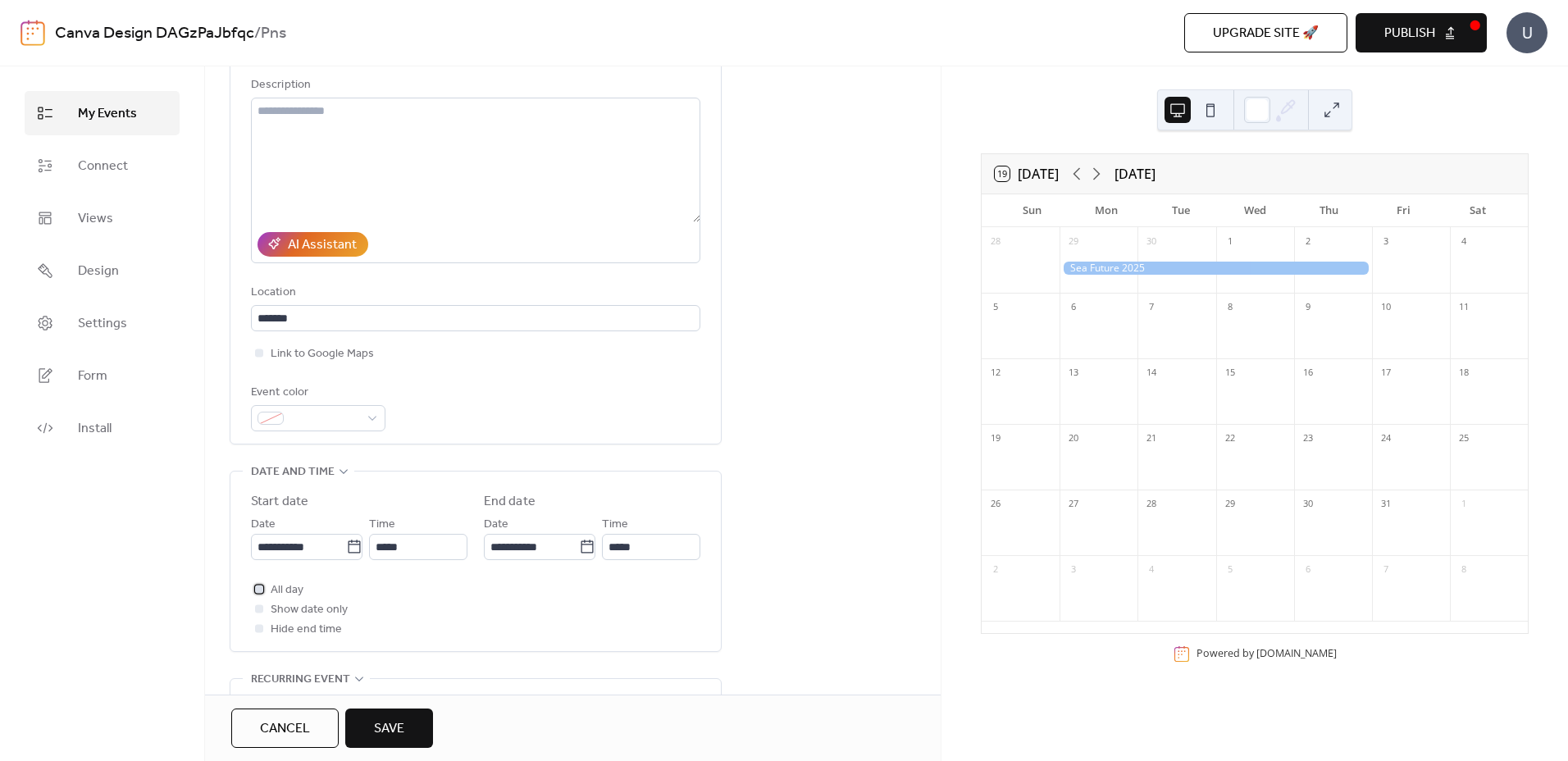
click at [299, 587] on span "All day" at bounding box center [286, 590] width 33 height 20
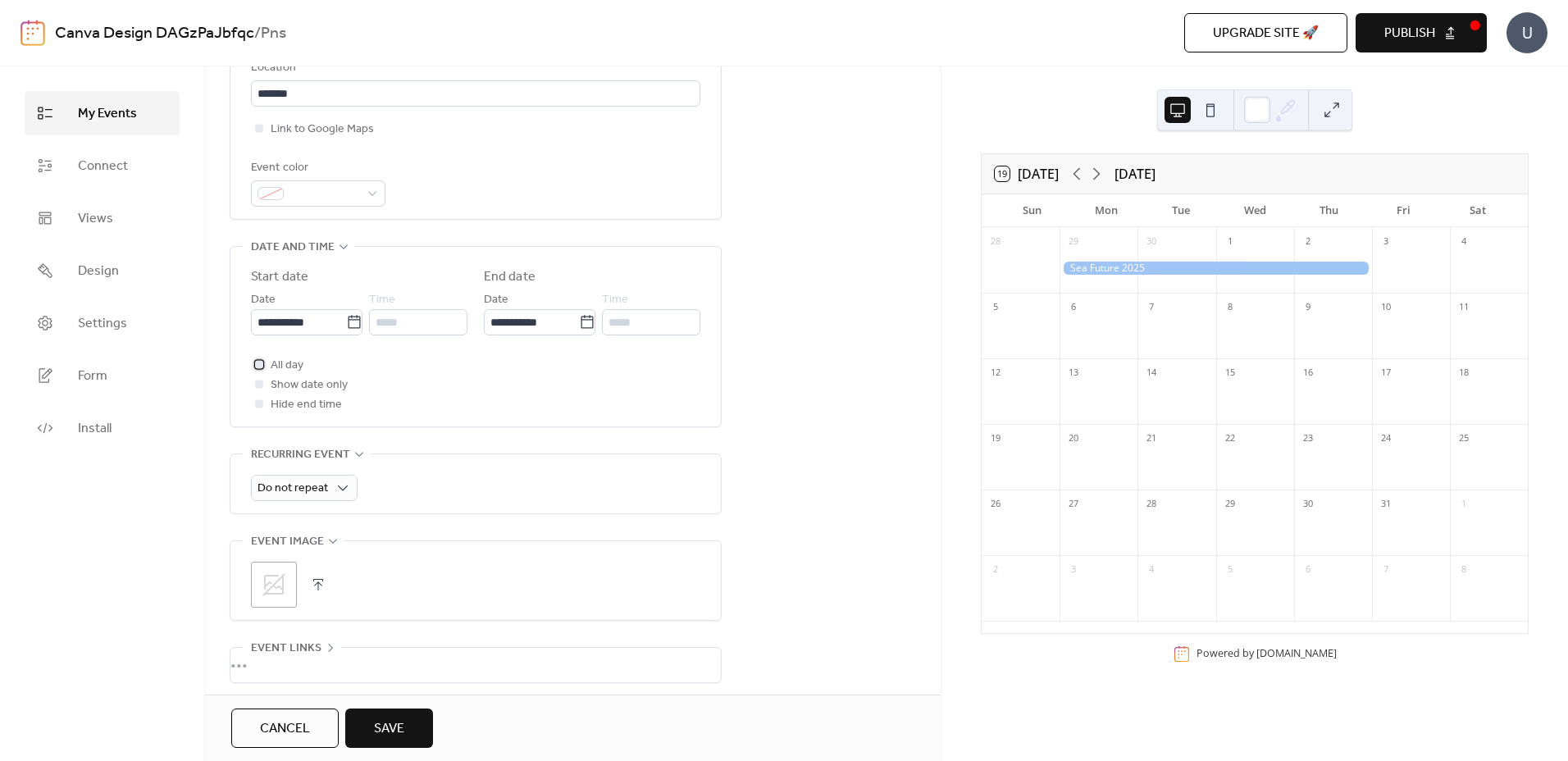
scroll to position [410, 0]
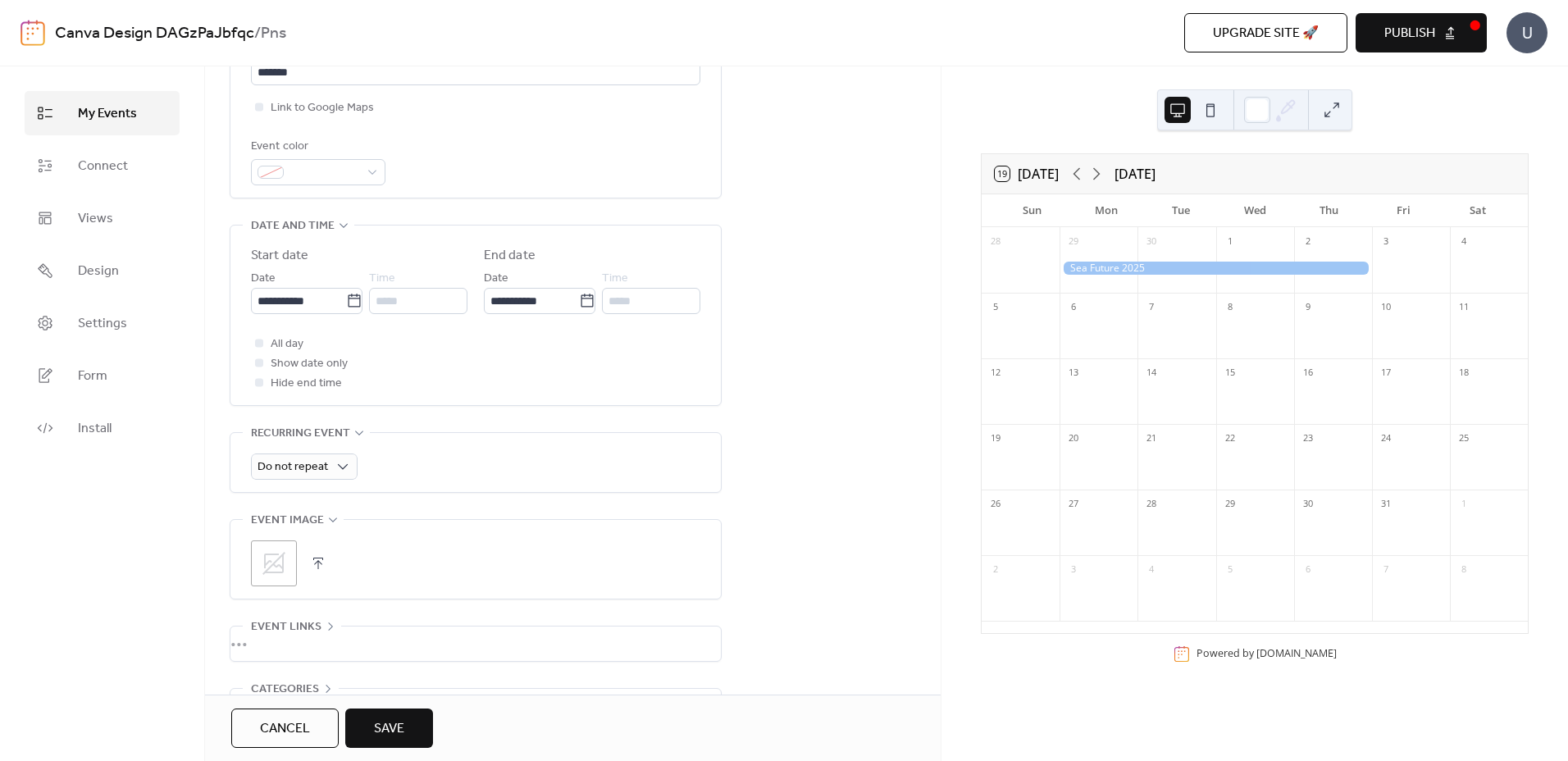
click at [276, 556] on icon at bounding box center [274, 563] width 26 height 26
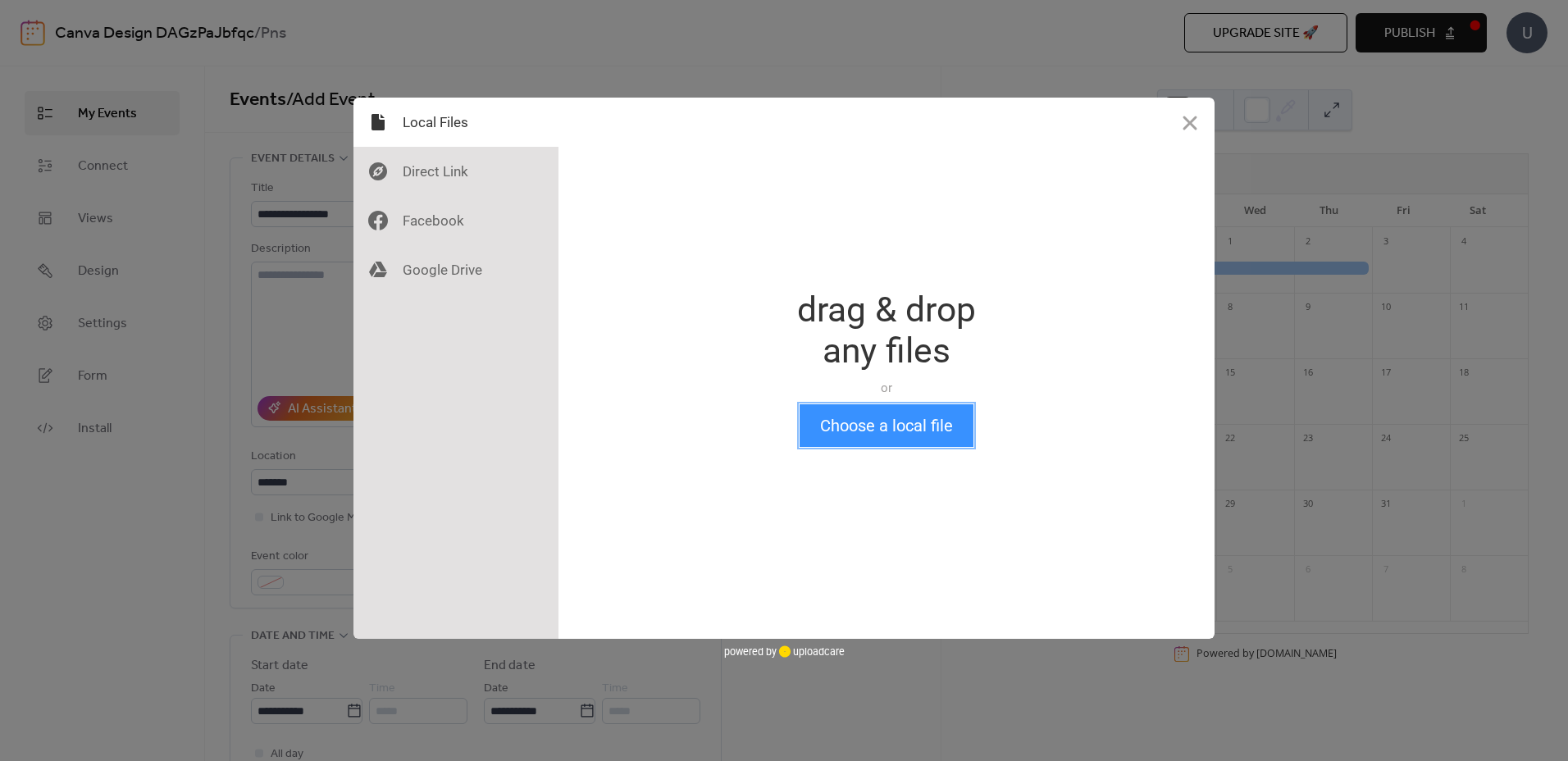
click at [931, 421] on button "Choose a local file" at bounding box center [886, 425] width 174 height 42
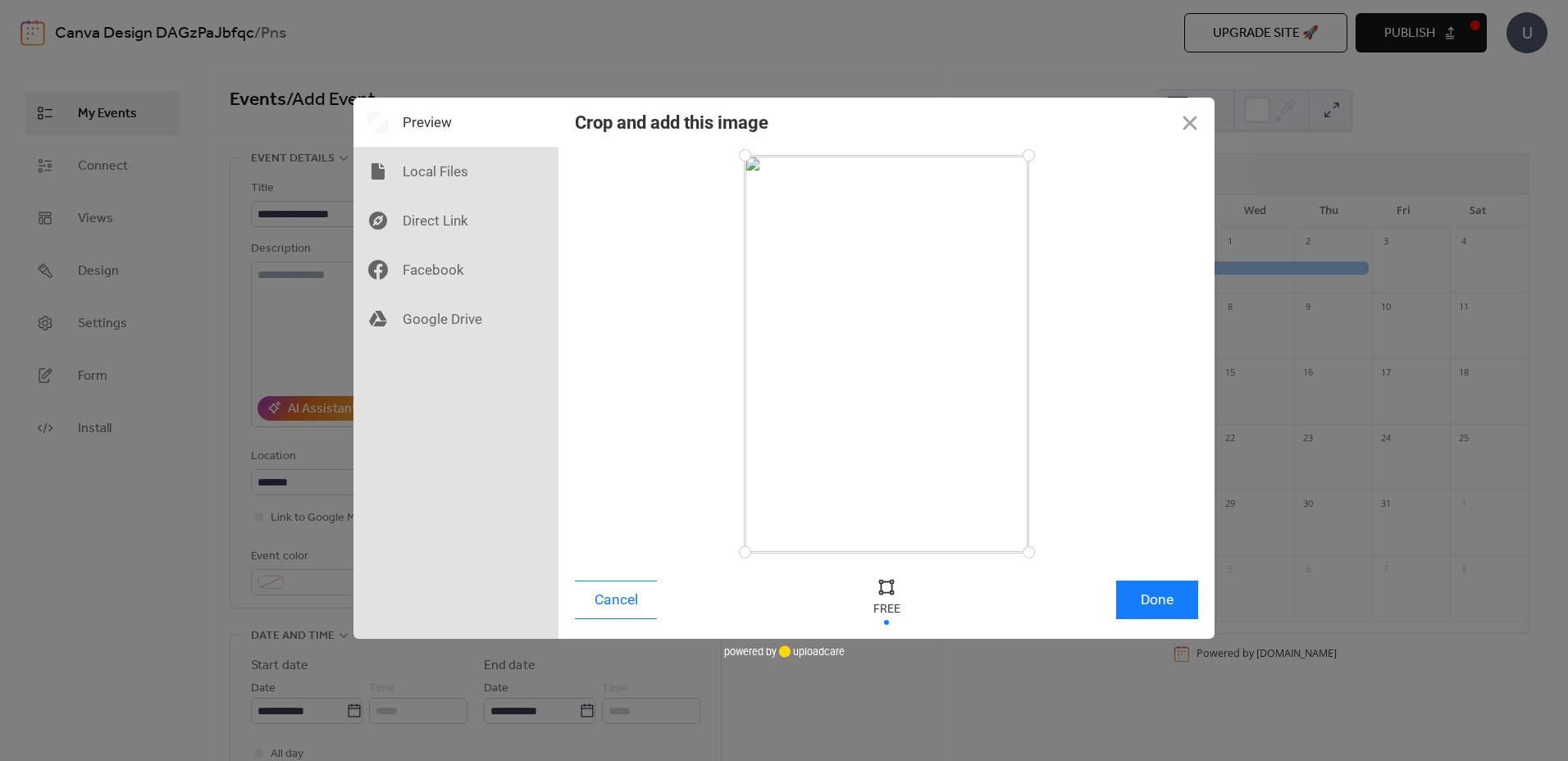
drag, startPoint x: 962, startPoint y: 550, endPoint x: 957, endPoint y: 515, distance: 35.4
click at [957, 515] on div at bounding box center [886, 354] width 284 height 397
drag, startPoint x: 1027, startPoint y: 553, endPoint x: 1018, endPoint y: 515, distance: 39.1
click at [1018, 515] on div at bounding box center [1018, 515] width 29 height 29
drag, startPoint x: 746, startPoint y: 512, endPoint x: 759, endPoint y: 512, distance: 13.0
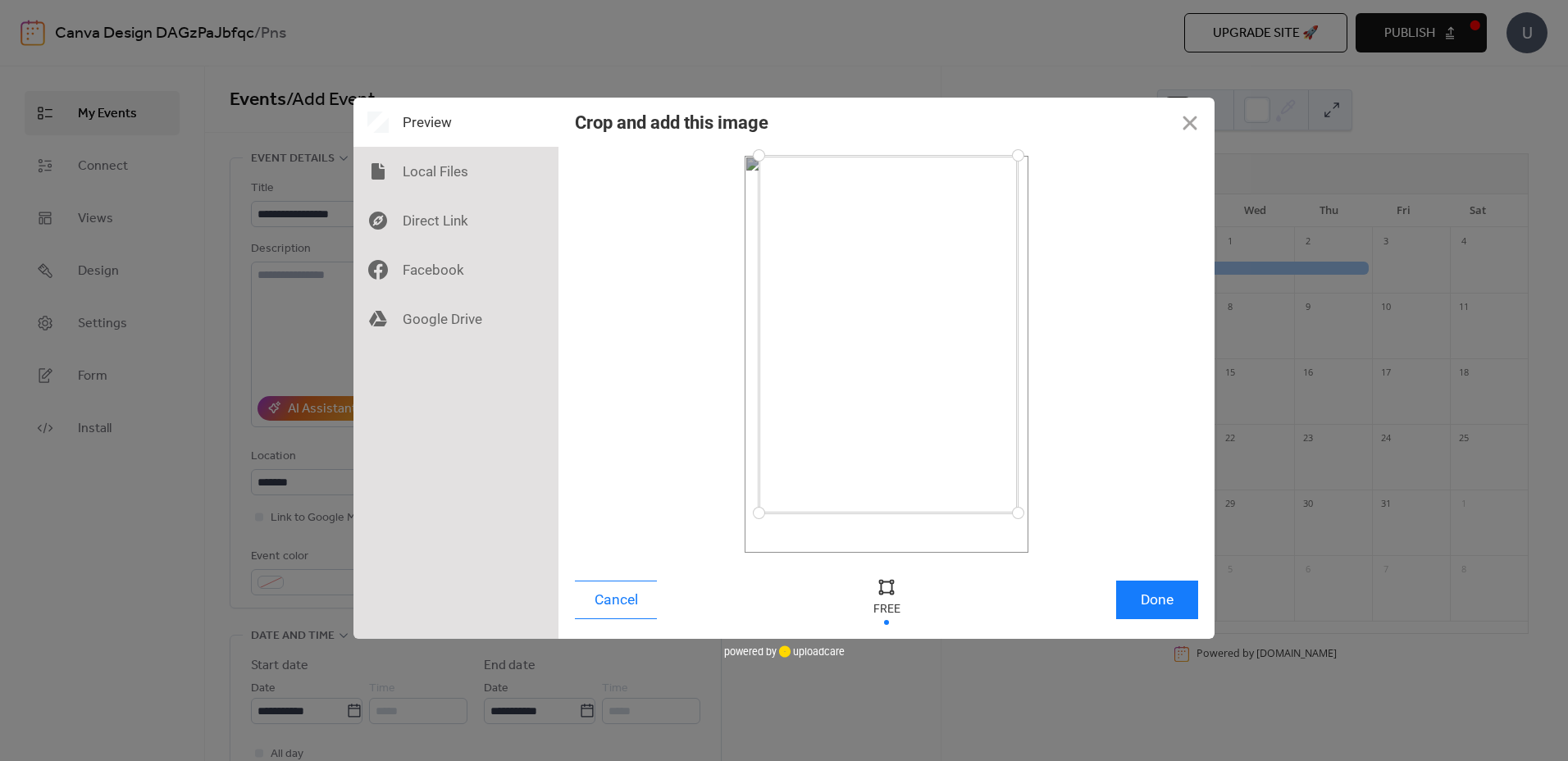
click at [759, 512] on div at bounding box center [759, 512] width 29 height 29
drag, startPoint x: 1017, startPoint y: 154, endPoint x: 1017, endPoint y: 167, distance: 13.0
click at [1017, 167] on div at bounding box center [1017, 167] width 29 height 29
click at [1015, 513] on div at bounding box center [1015, 513] width 29 height 29
click at [1167, 599] on button "Done" at bounding box center [1157, 600] width 82 height 38
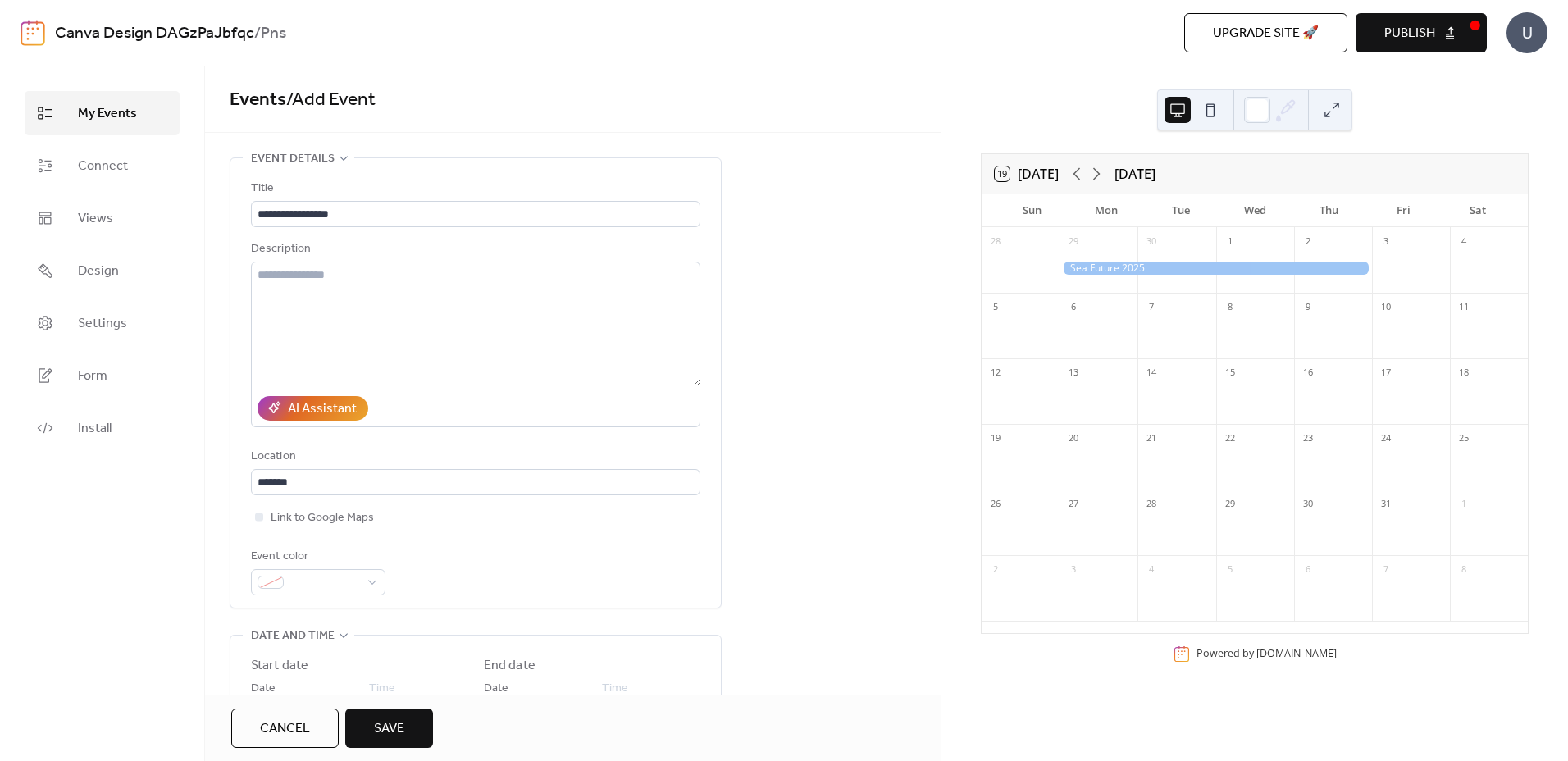
click at [380, 731] on span "Save" at bounding box center [389, 728] width 30 height 20
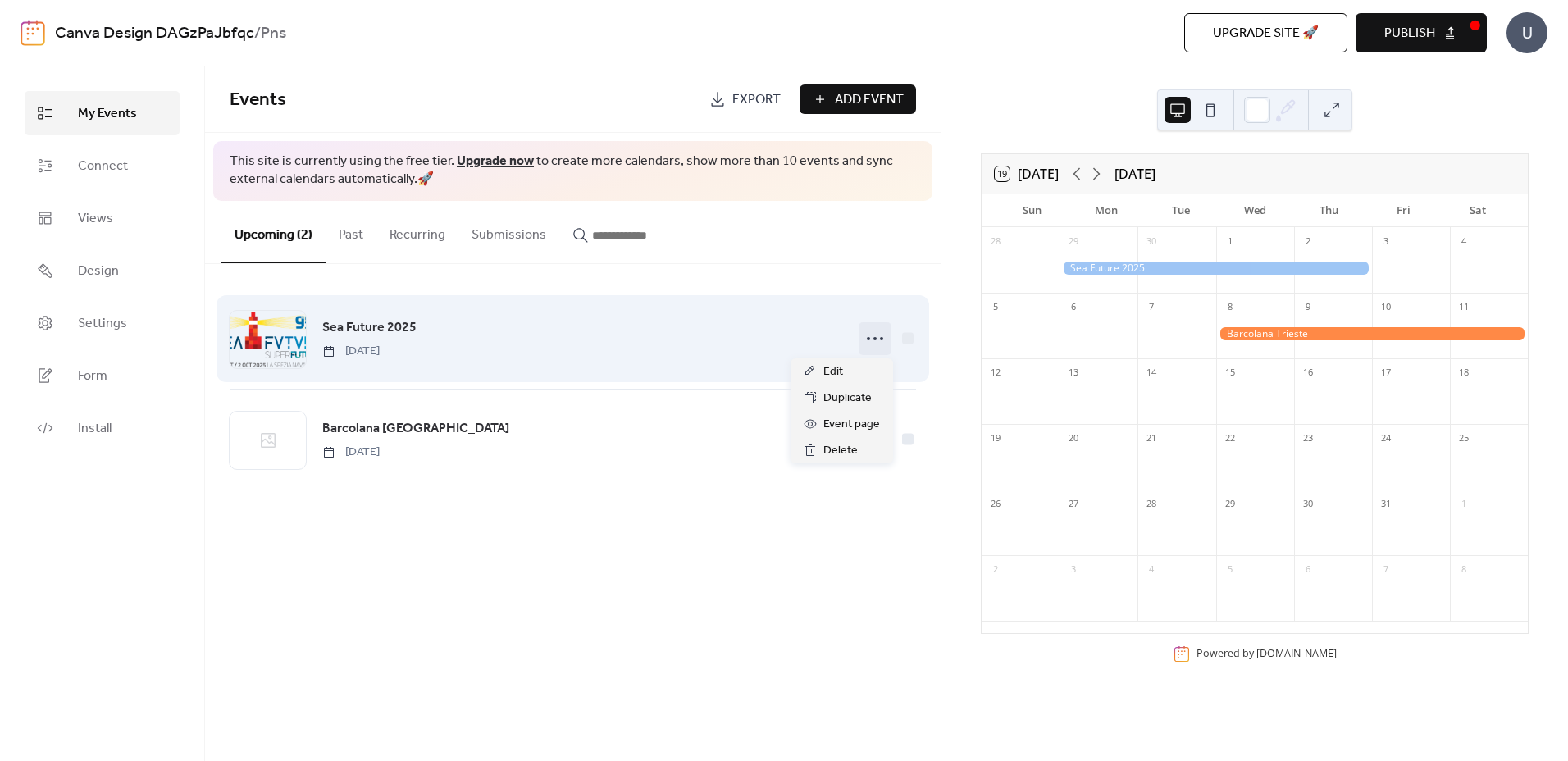
click at [868, 338] on circle at bounding box center [868, 338] width 3 height 3
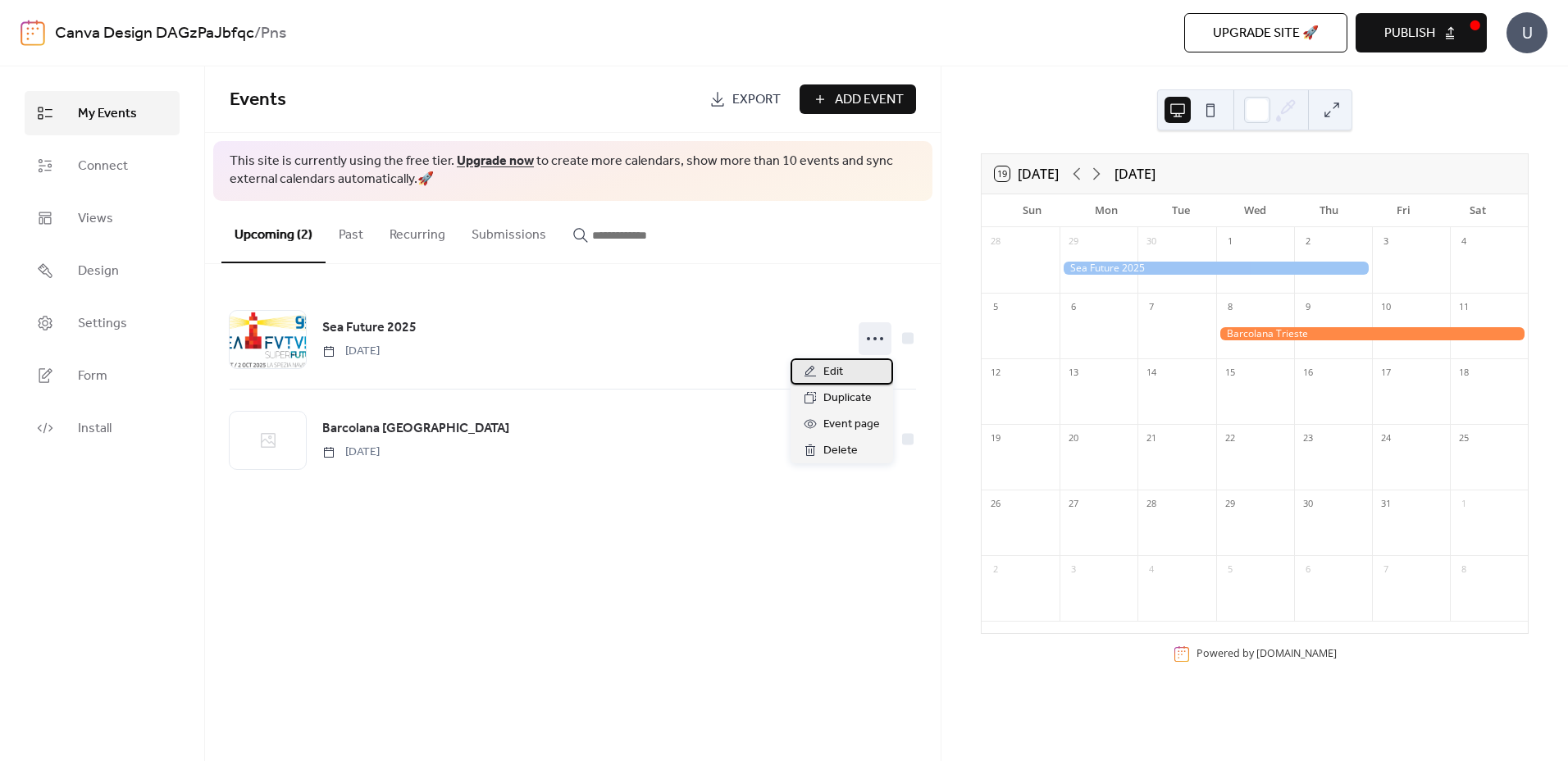
click at [854, 367] on div "Edit" at bounding box center [841, 372] width 102 height 26
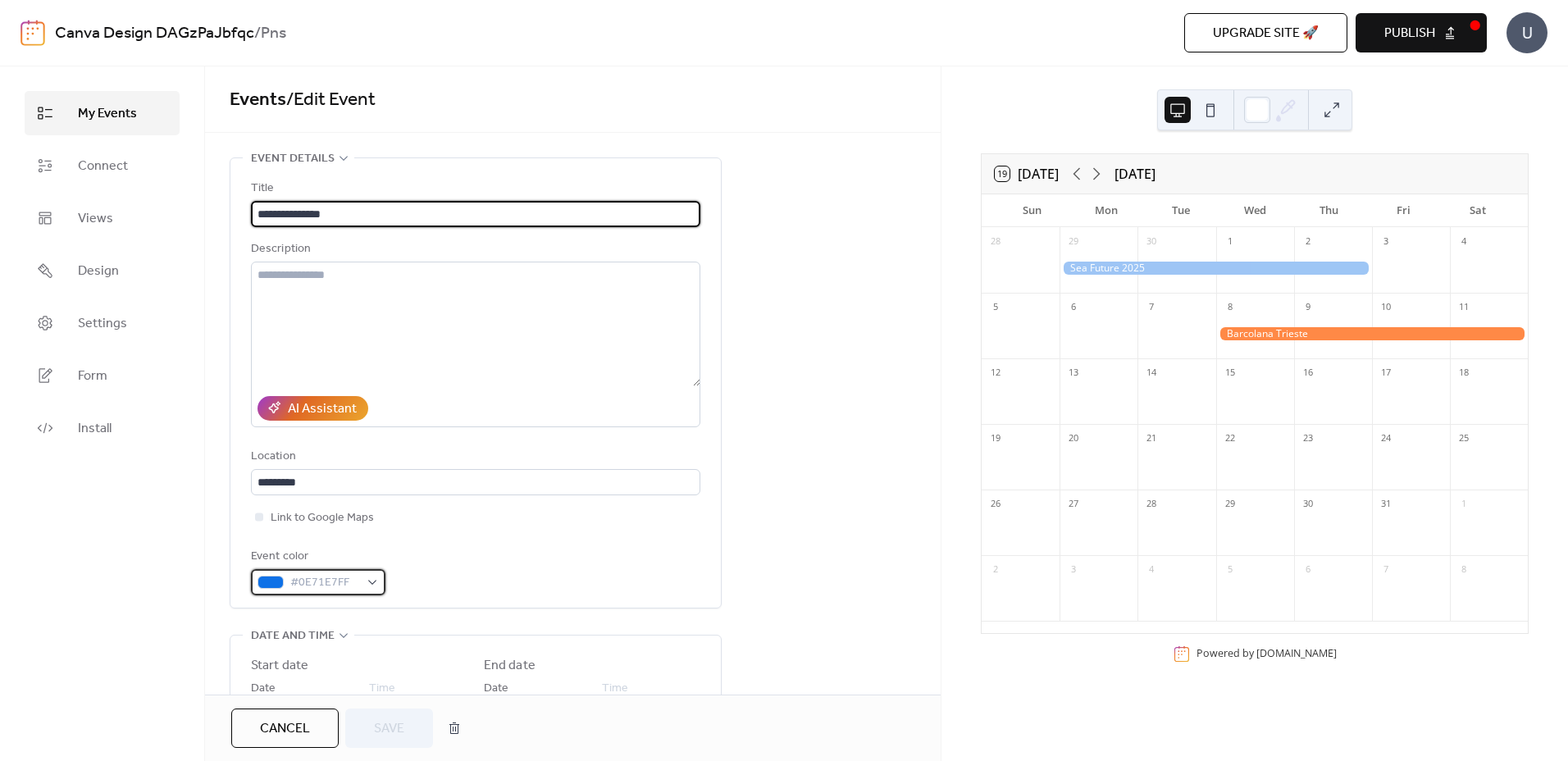
click at [320, 584] on span "#0E71E7FF" at bounding box center [324, 583] width 69 height 20
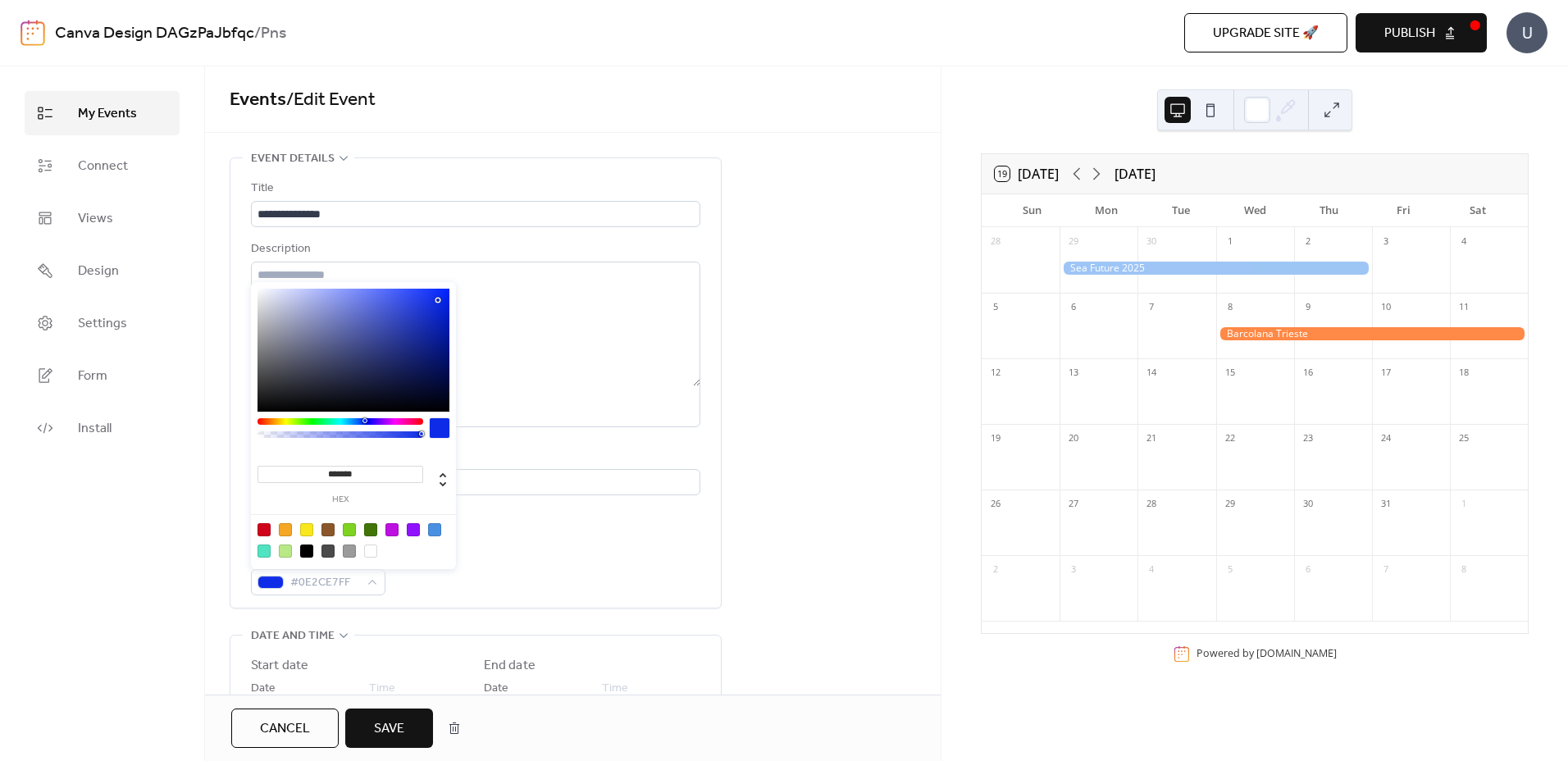
click at [364, 419] on div at bounding box center [364, 420] width 5 height 5
click at [444, 347] on div at bounding box center [353, 350] width 192 height 123
type input "*******"
drag, startPoint x: 444, startPoint y: 346, endPoint x: 446, endPoint y: 335, distance: 11.2
click at [446, 335] on div at bounding box center [445, 335] width 3 height 3
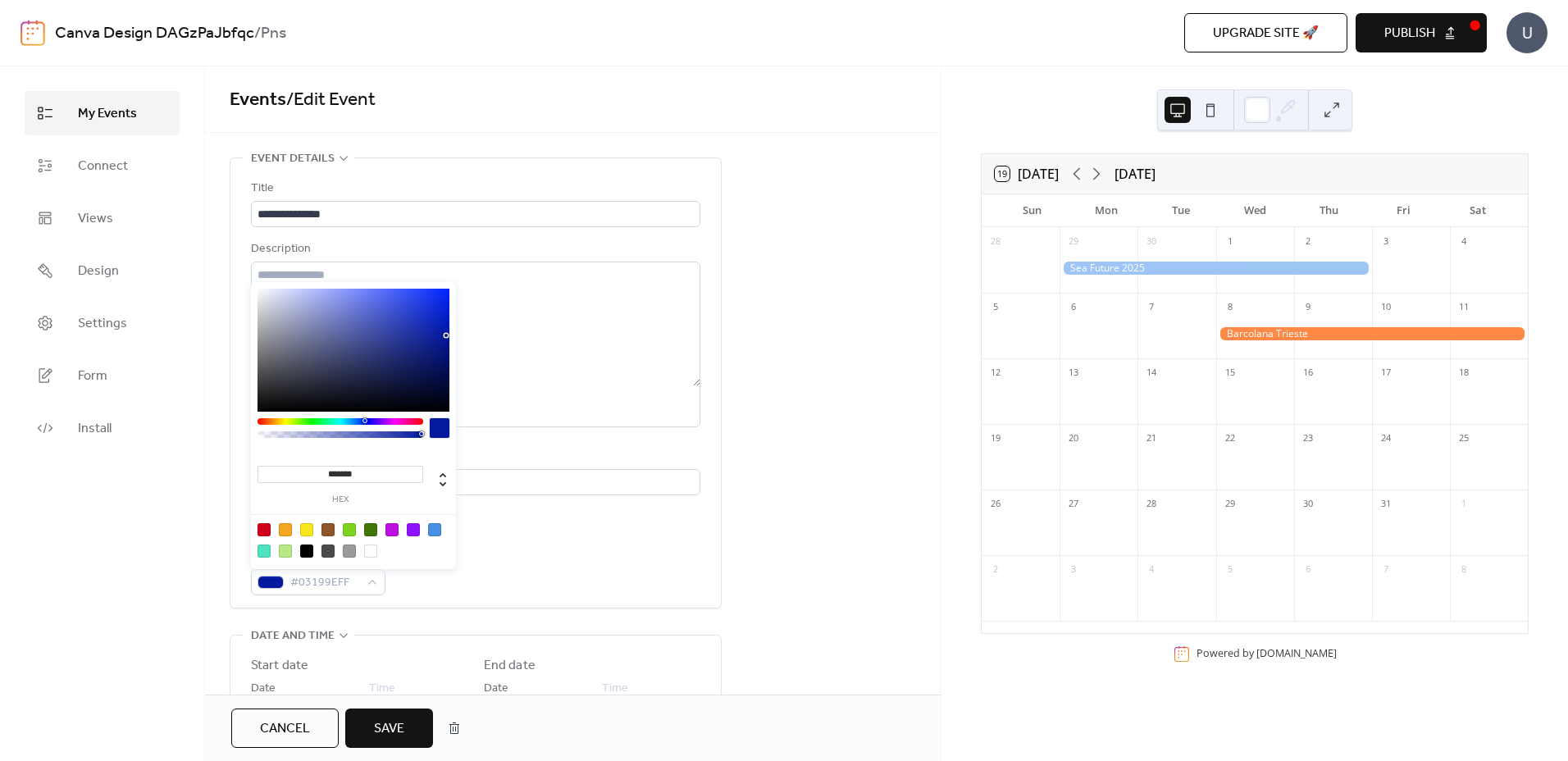
click at [519, 552] on div "Event color #03199EFF" at bounding box center [475, 571] width 450 height 49
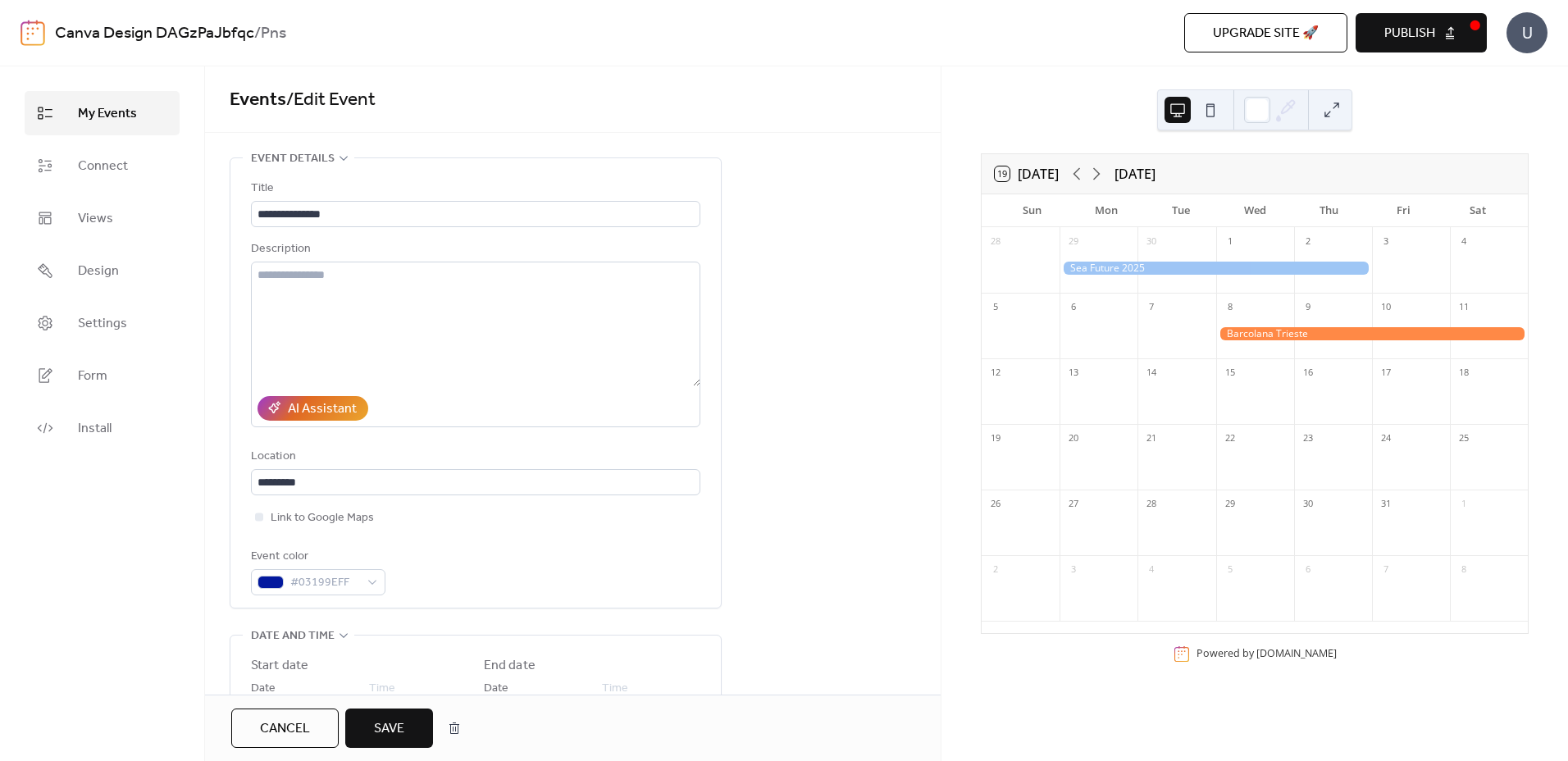
click at [387, 727] on span "Save" at bounding box center [389, 728] width 30 height 20
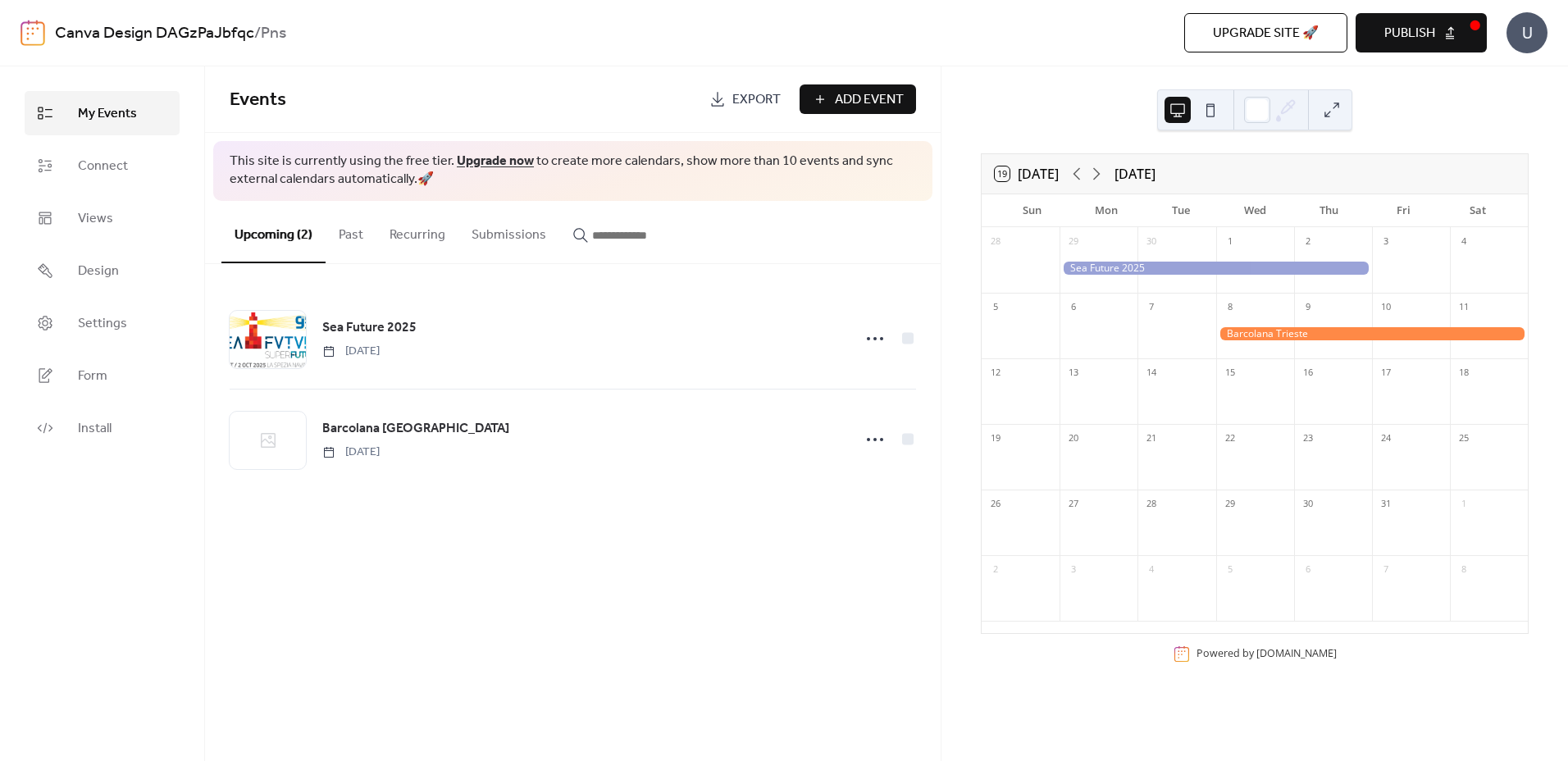
click at [1216, 110] on button at bounding box center [1210, 110] width 26 height 26
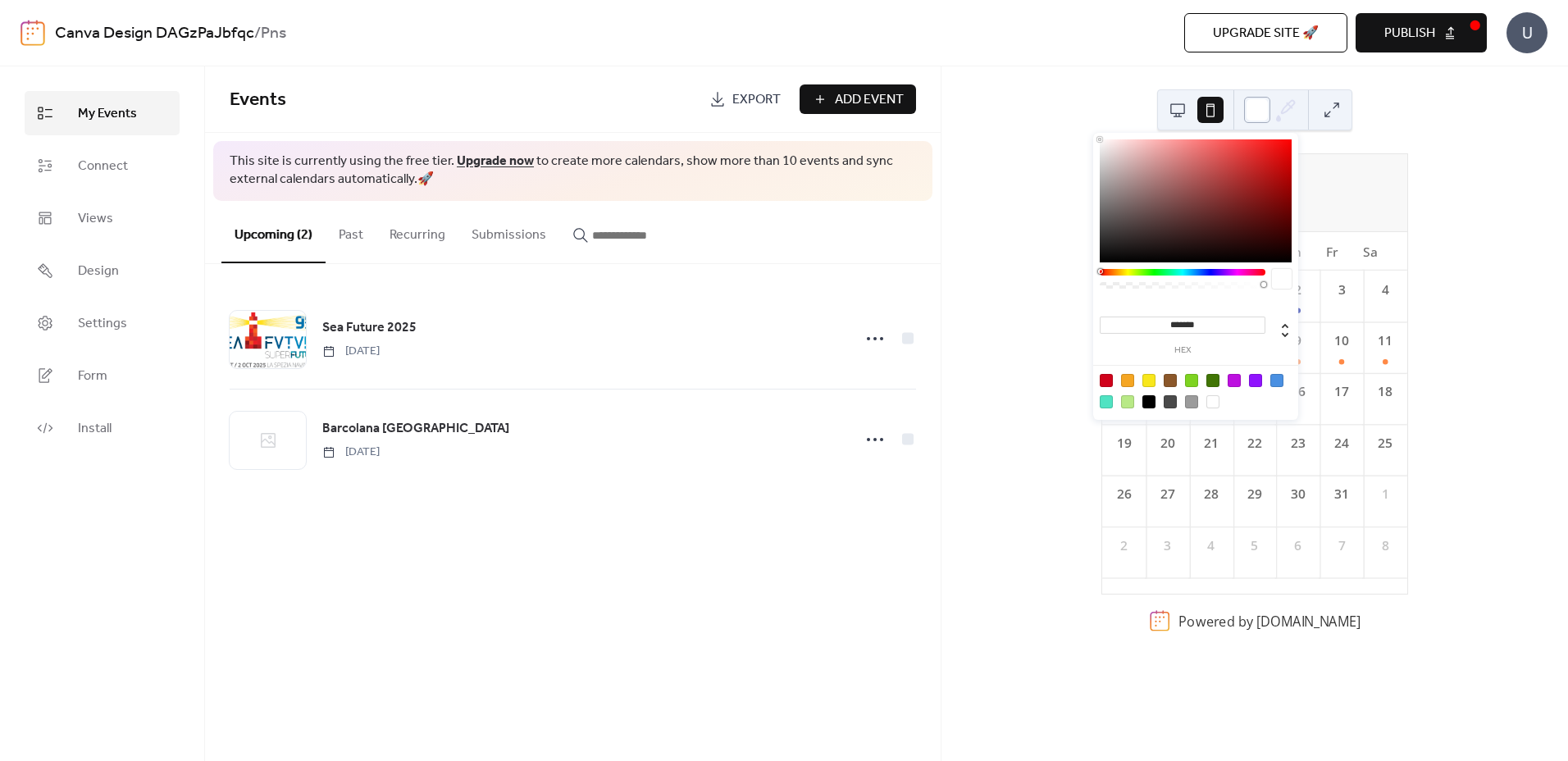
click at [1255, 111] on div at bounding box center [1257, 110] width 26 height 26
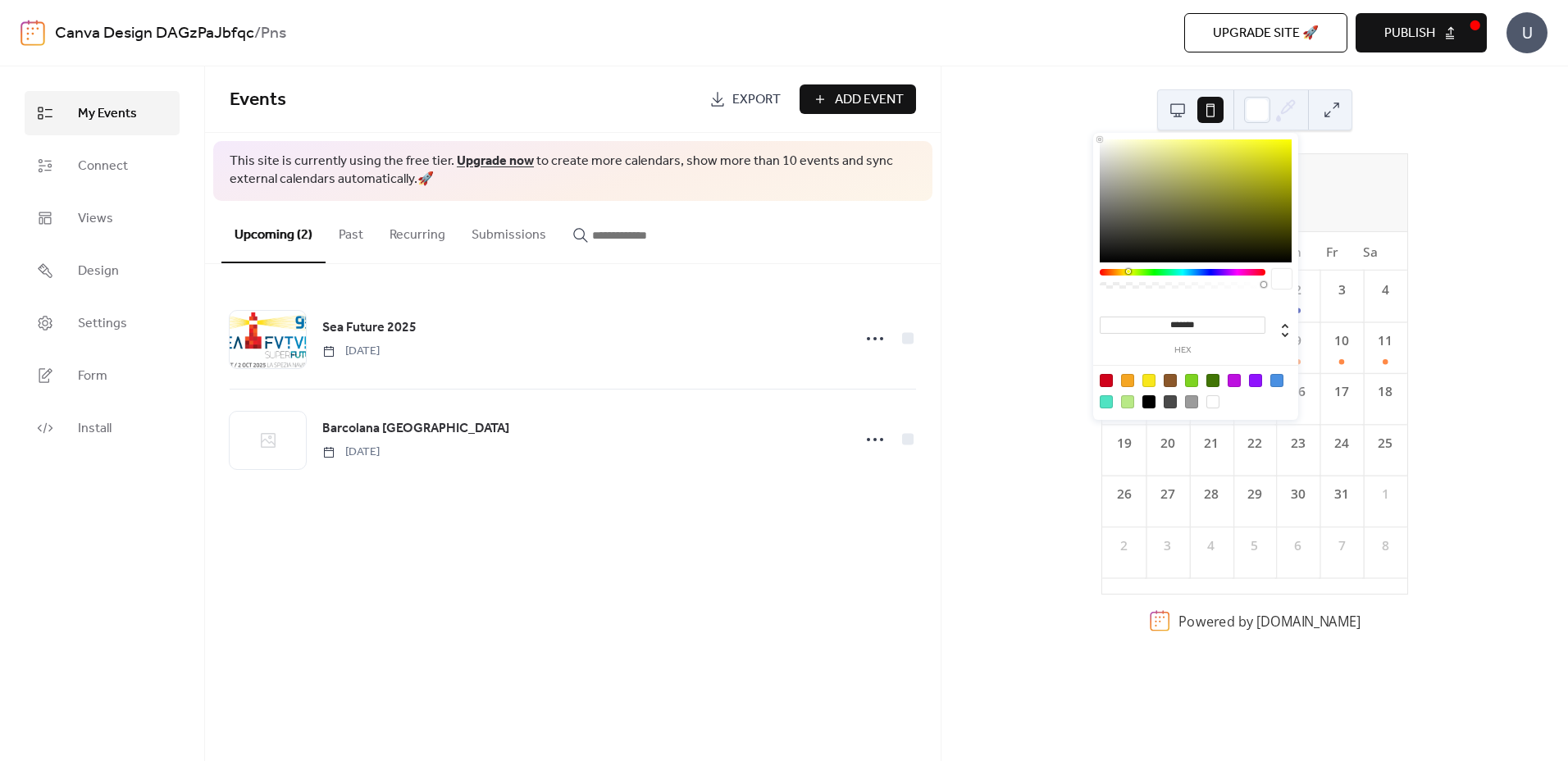
drag, startPoint x: 1150, startPoint y: 274, endPoint x: 1128, endPoint y: 271, distance: 22.2
click at [1128, 271] on div at bounding box center [1183, 272] width 165 height 7
click at [1282, 146] on div at bounding box center [1196, 201] width 192 height 123
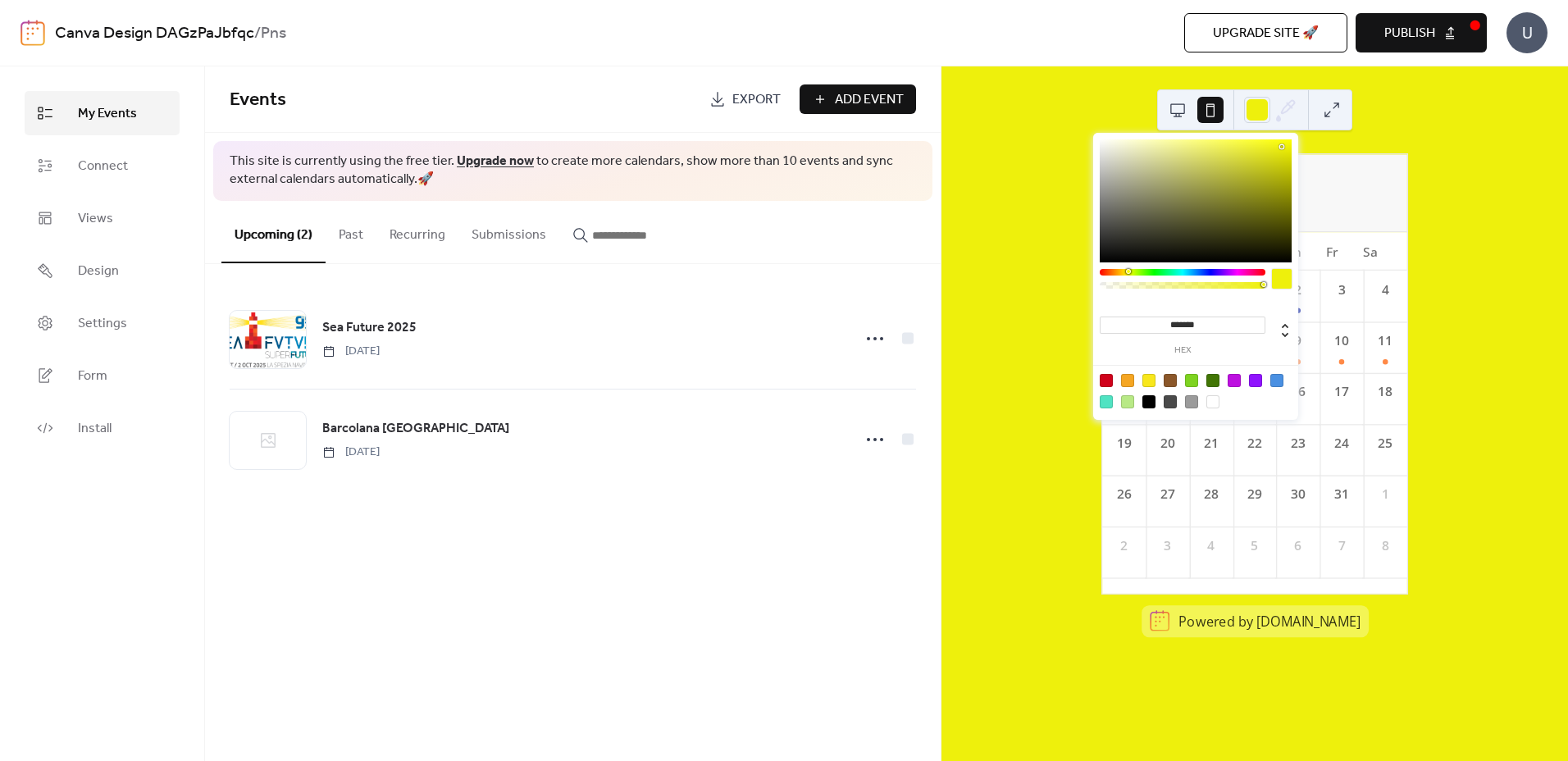
click at [1104, 141] on div at bounding box center [1196, 201] width 192 height 123
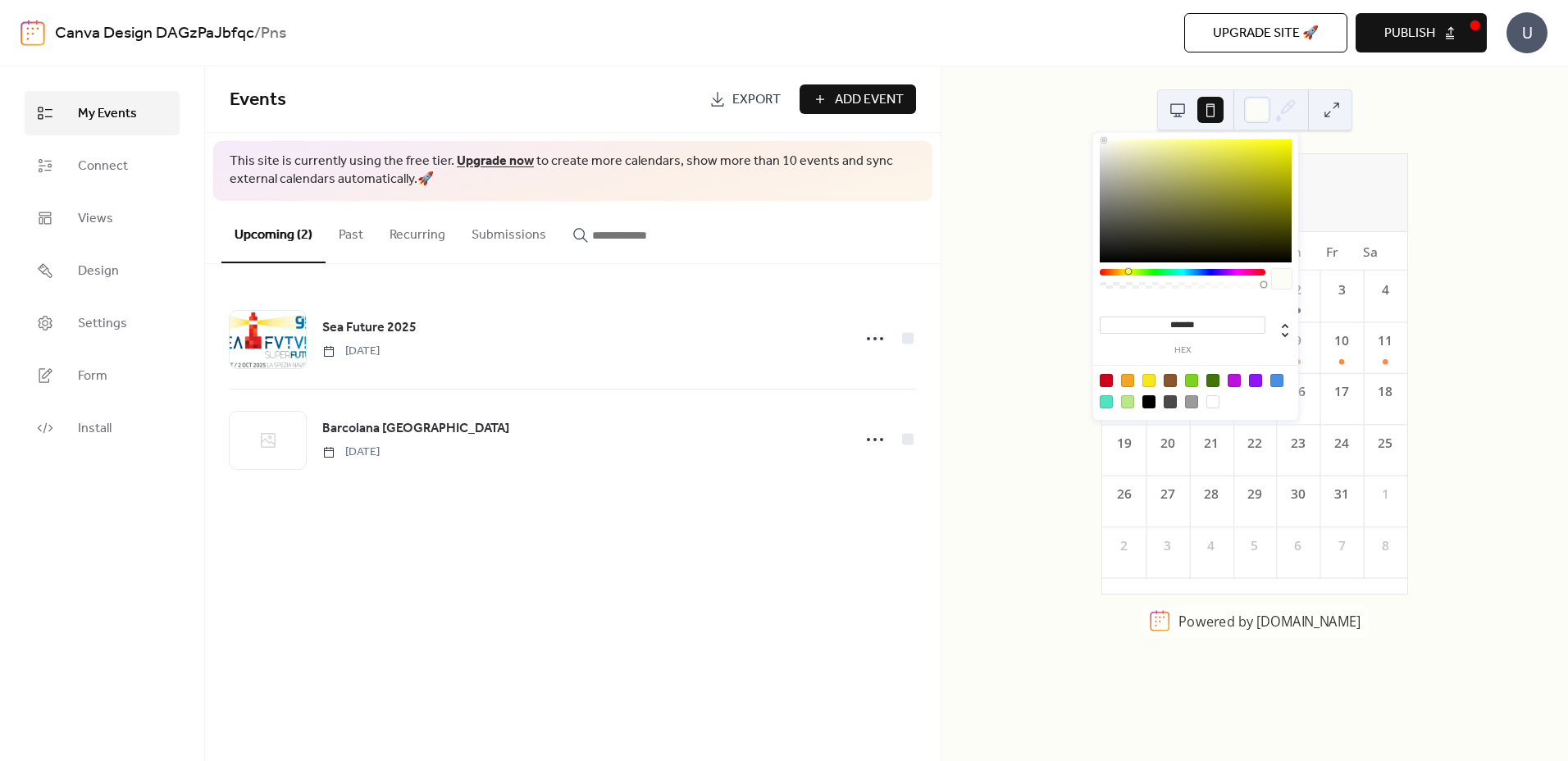
type input "*******"
drag, startPoint x: 1104, startPoint y: 140, endPoint x: 1088, endPoint y: 139, distance: 16.0
click at [1088, 139] on body "Canva Design DAGzPaJbfqc / Pns Upgrade site 🚀 Preview Publish U My Events Conne…" at bounding box center [784, 380] width 1568 height 761
click at [1462, 226] on div "[DATE] 19 [DATE] Su Mo Tu We Th Fr Sa 28 29 30 1 2 3 4 5 6 7 8 9 10 11 12 13 14…" at bounding box center [1254, 414] width 626 height 694
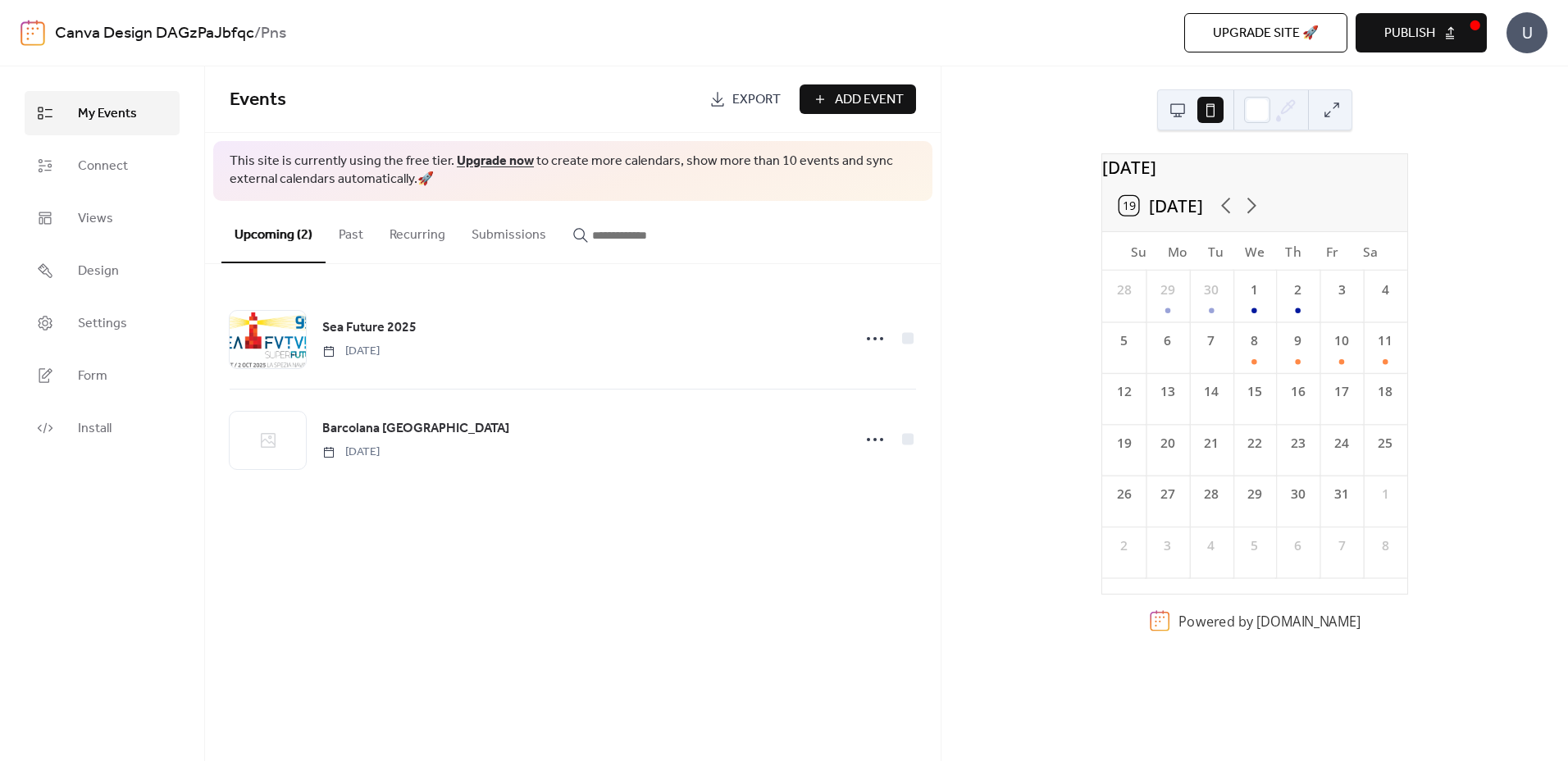
click at [1333, 110] on button at bounding box center [1332, 110] width 26 height 26
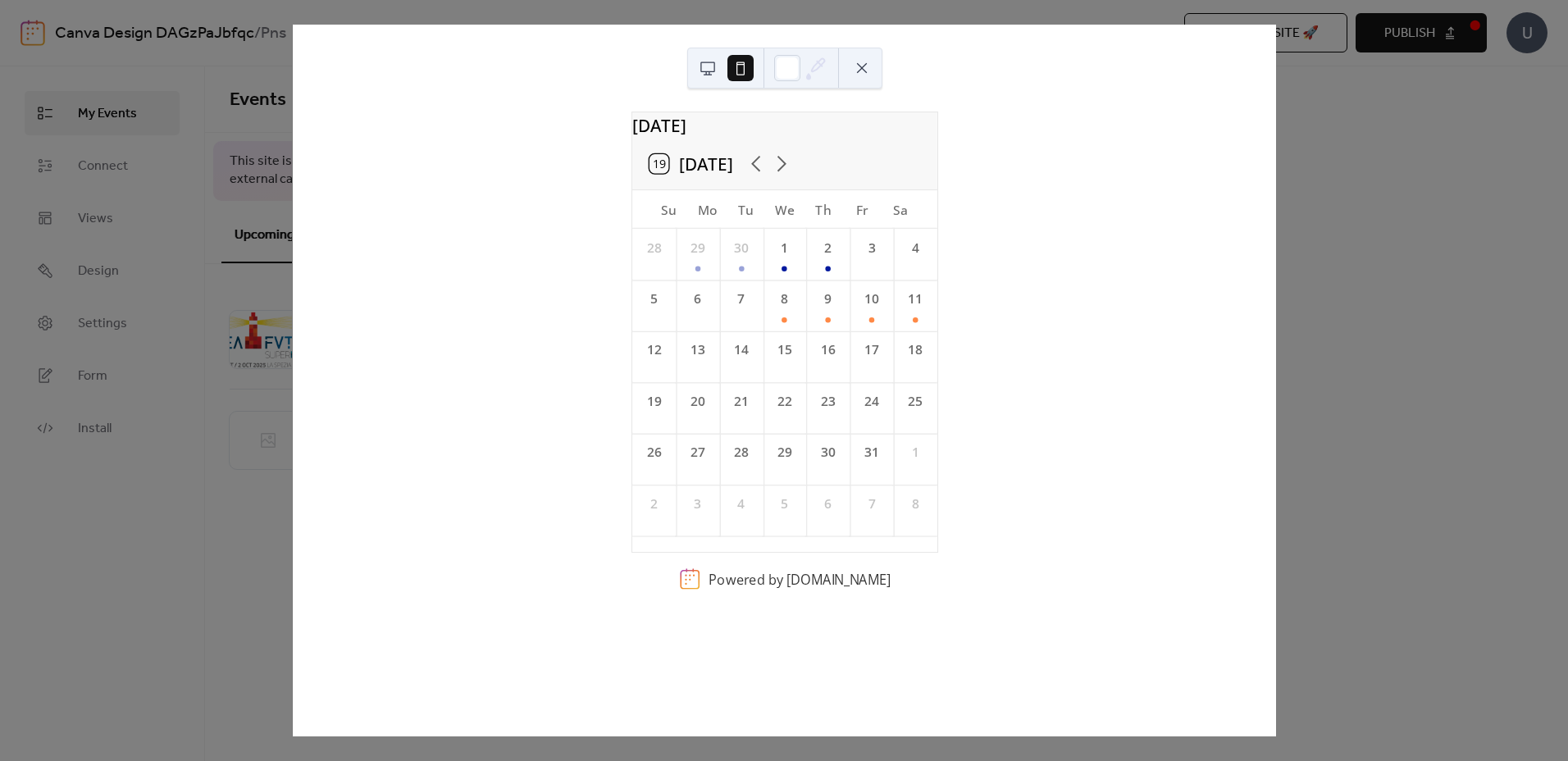
click at [709, 64] on button at bounding box center [708, 68] width 26 height 26
